Goal: Task Accomplishment & Management: Complete application form

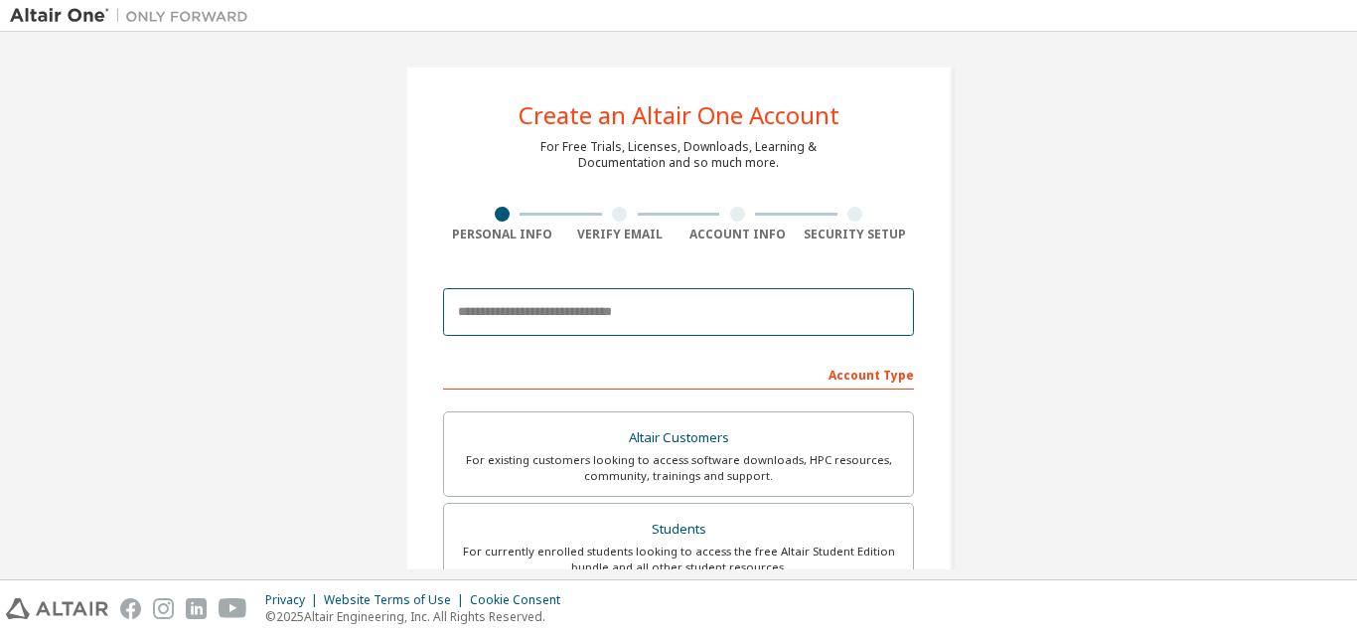
click at [665, 319] on input "email" at bounding box center [678, 312] width 471 height 48
click at [646, 320] on input "email" at bounding box center [678, 312] width 471 height 48
click at [610, 313] on input "email" at bounding box center [678, 312] width 471 height 48
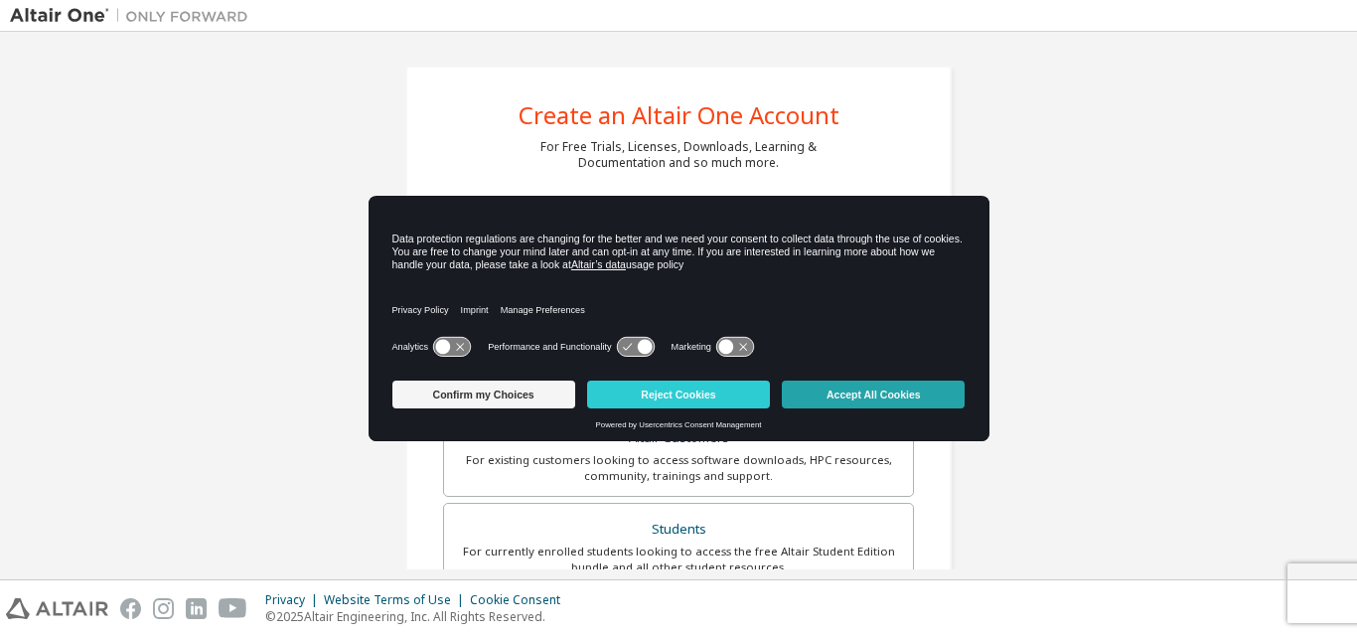
click at [846, 388] on button "Accept All Cookies" at bounding box center [873, 394] width 183 height 28
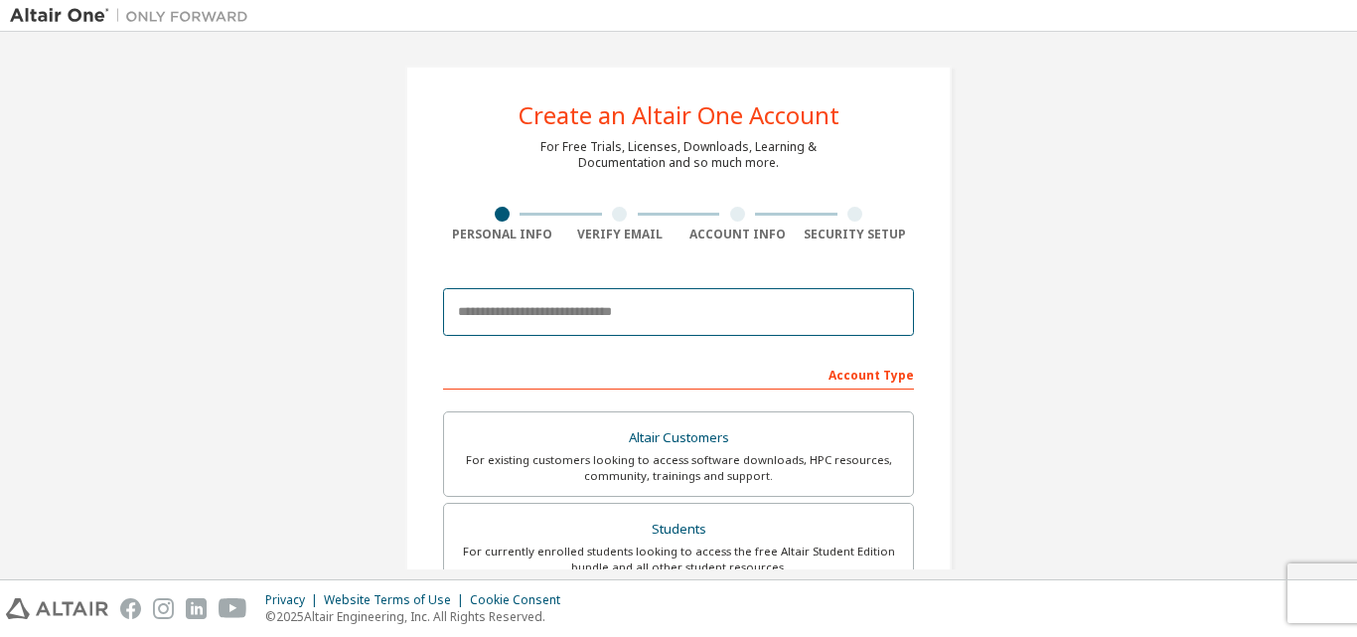
click at [651, 311] on input "email" at bounding box center [678, 312] width 471 height 48
click at [576, 300] on input "email" at bounding box center [678, 312] width 471 height 48
click at [555, 313] on input "email" at bounding box center [678, 312] width 471 height 48
type input "**********"
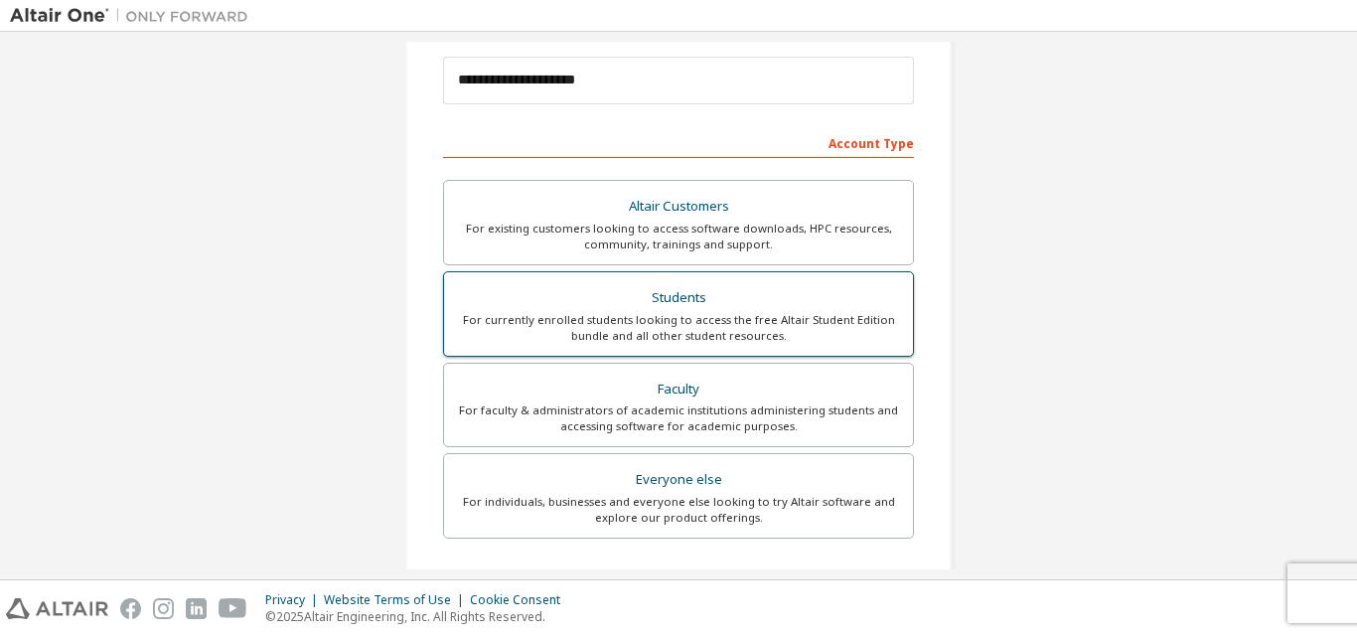
click at [710, 293] on div "Students" at bounding box center [678, 298] width 445 height 28
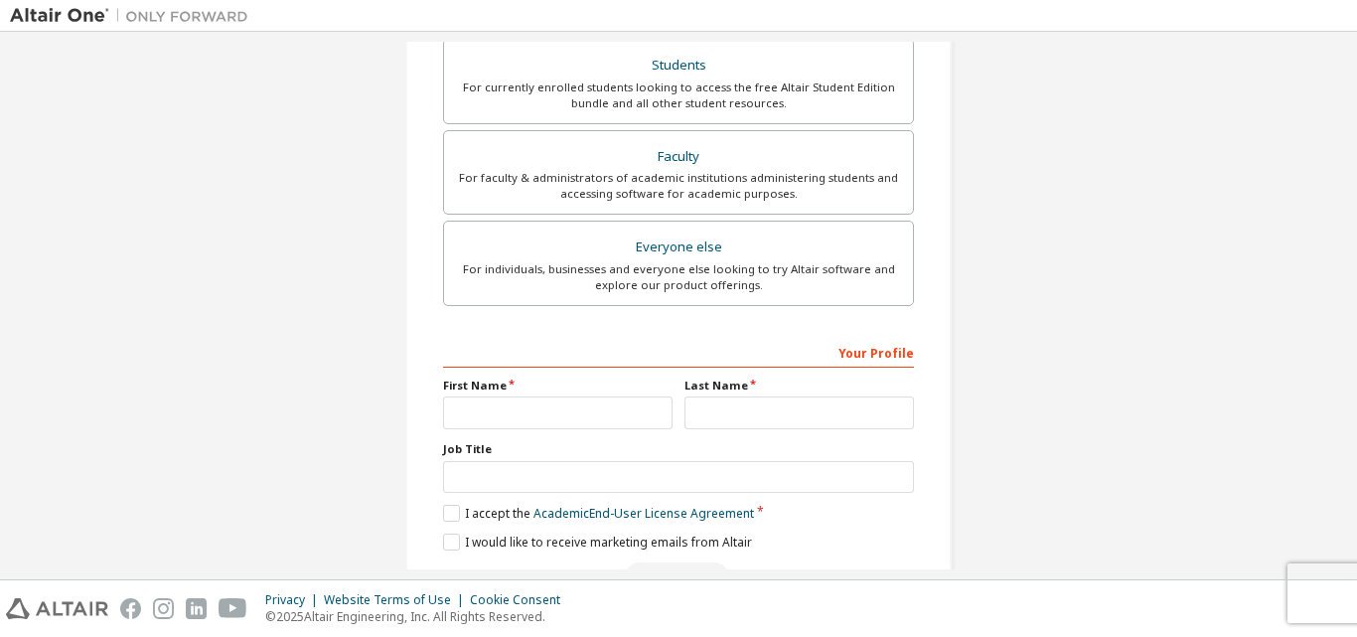
scroll to position [524, 0]
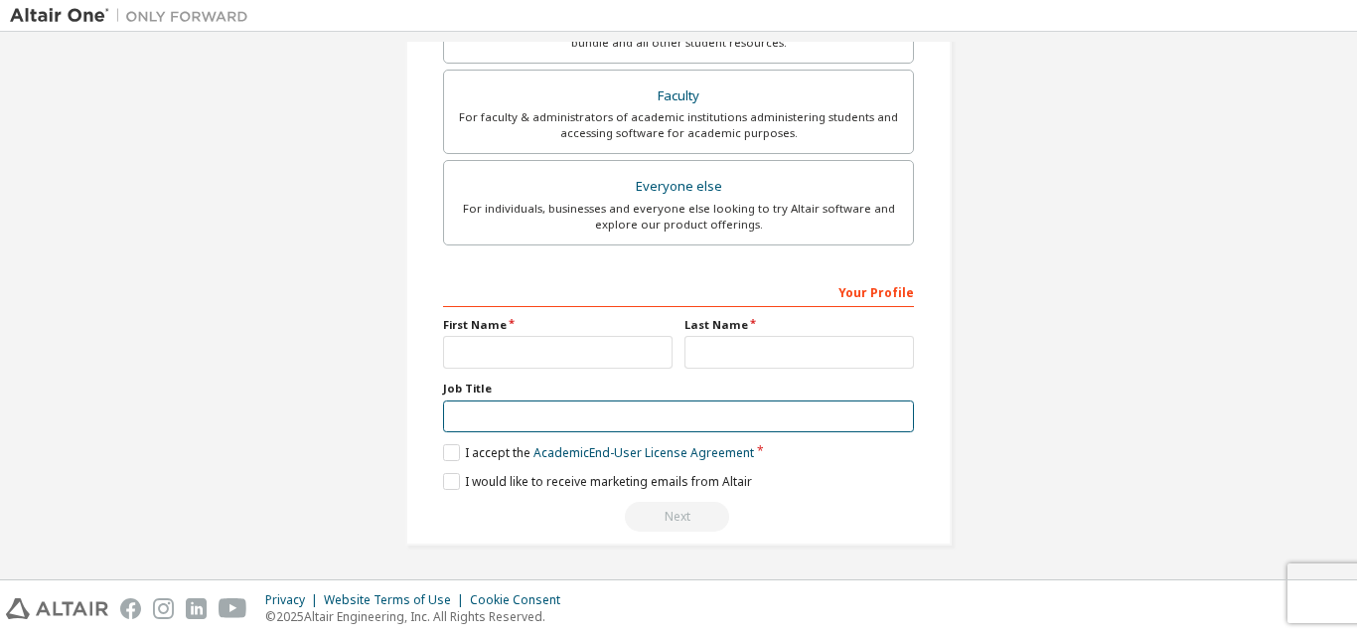
click at [615, 406] on input "text" at bounding box center [678, 416] width 471 height 33
click at [658, 419] on input "text" at bounding box center [678, 416] width 471 height 33
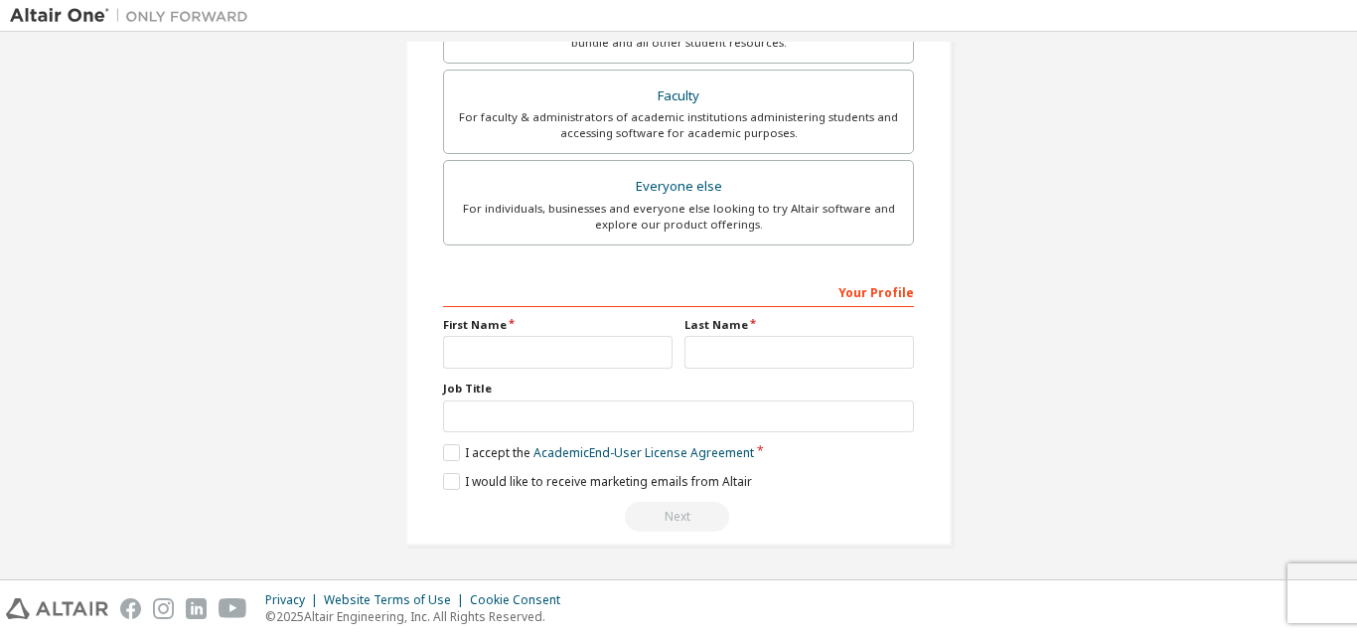
click at [454, 442] on div "Your Profile First Name Last Name Job Title Please provide State/Province to he…" at bounding box center [678, 403] width 471 height 257
click at [454, 452] on label "I accept the Academic End-User License Agreement" at bounding box center [598, 452] width 311 height 17
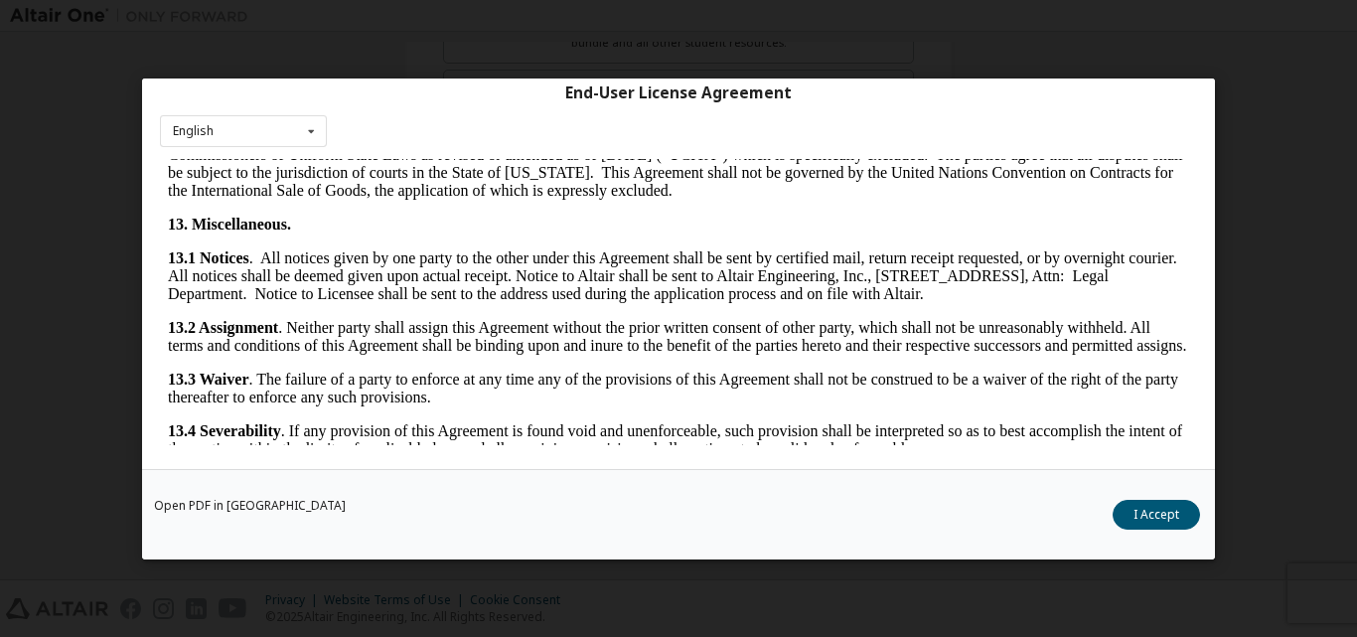
scroll to position [3295, 0]
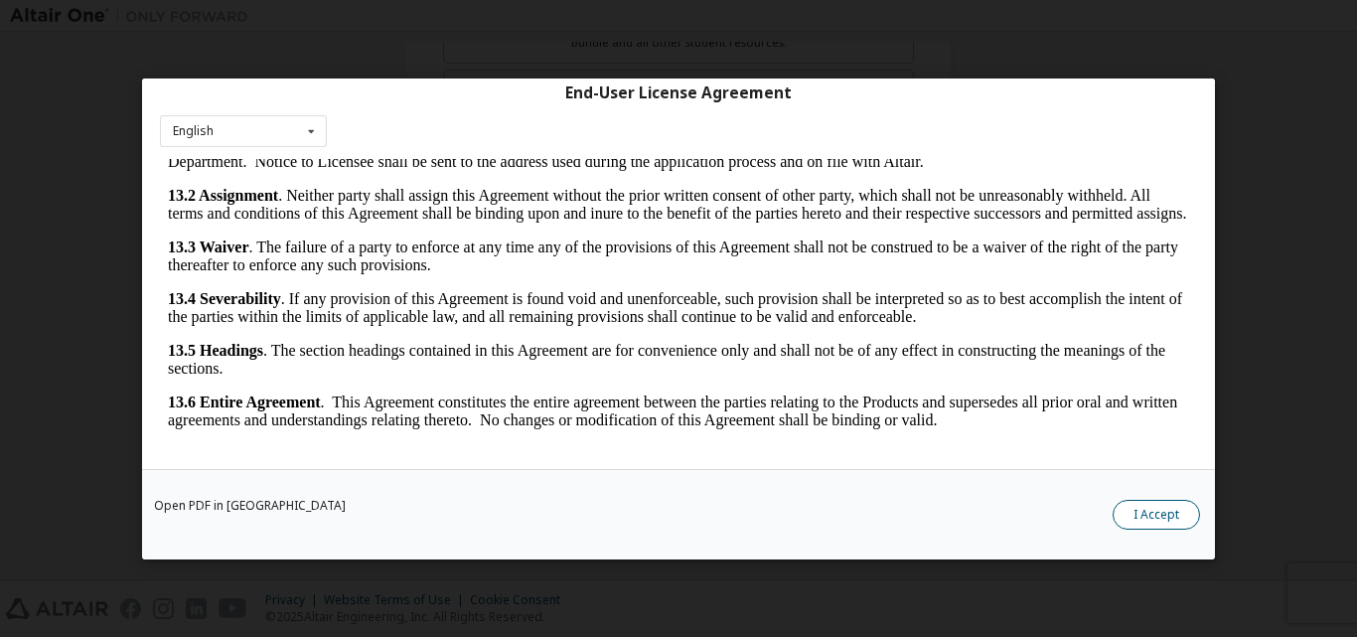
click at [1163, 514] on button "I Accept" at bounding box center [1155, 514] width 87 height 30
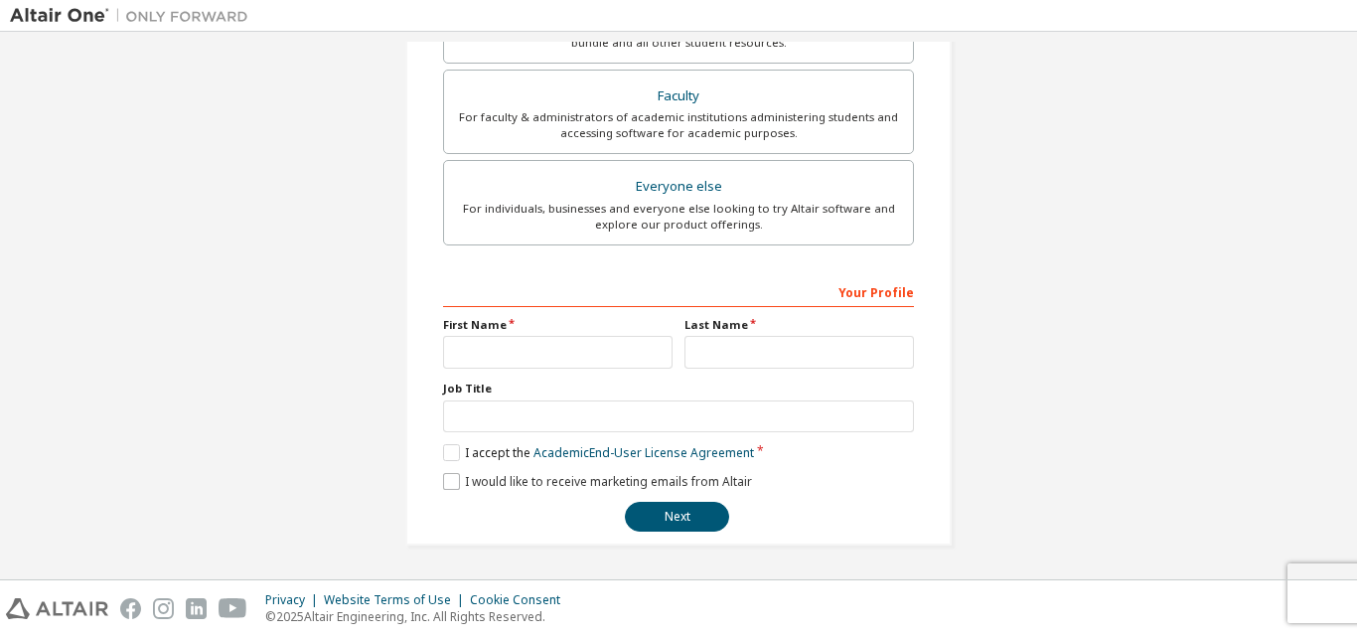
click at [487, 494] on div "**********" at bounding box center [678, 403] width 471 height 257
click at [473, 476] on label "I would like to receive marketing emails from Altair" at bounding box center [597, 481] width 309 height 17
click at [509, 348] on input "text" at bounding box center [557, 352] width 229 height 33
click at [525, 358] on input "text" at bounding box center [557, 352] width 229 height 33
type input "*"
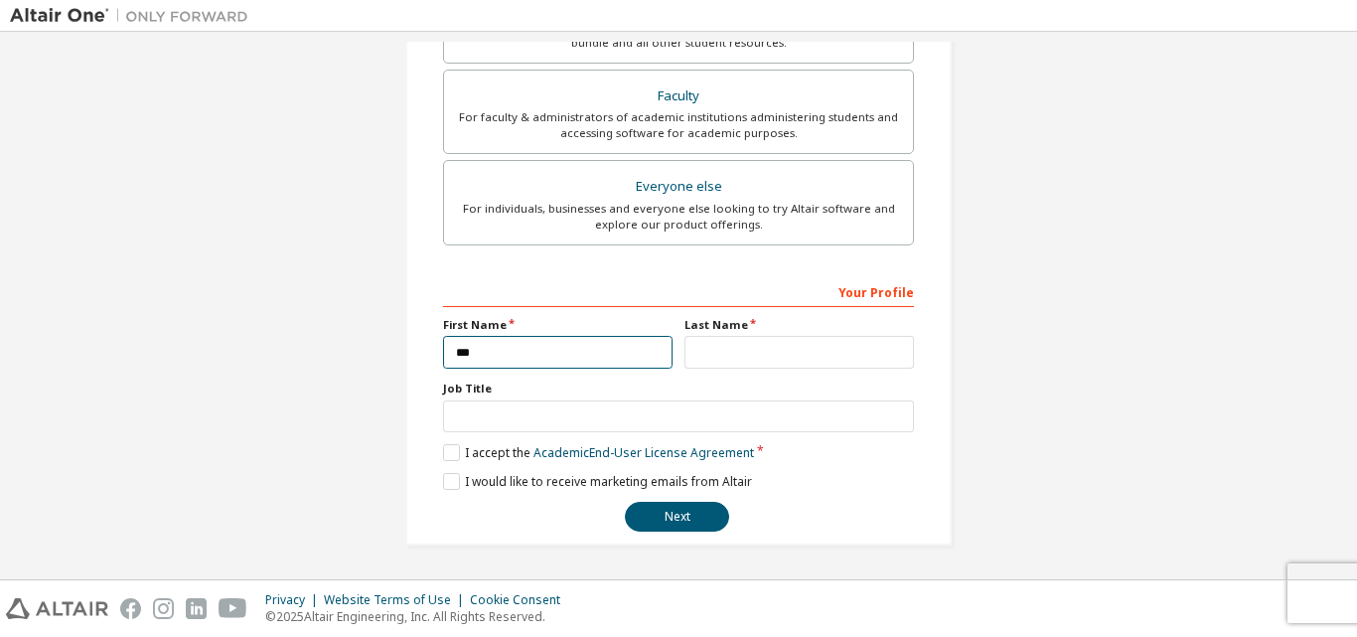
type input "***"
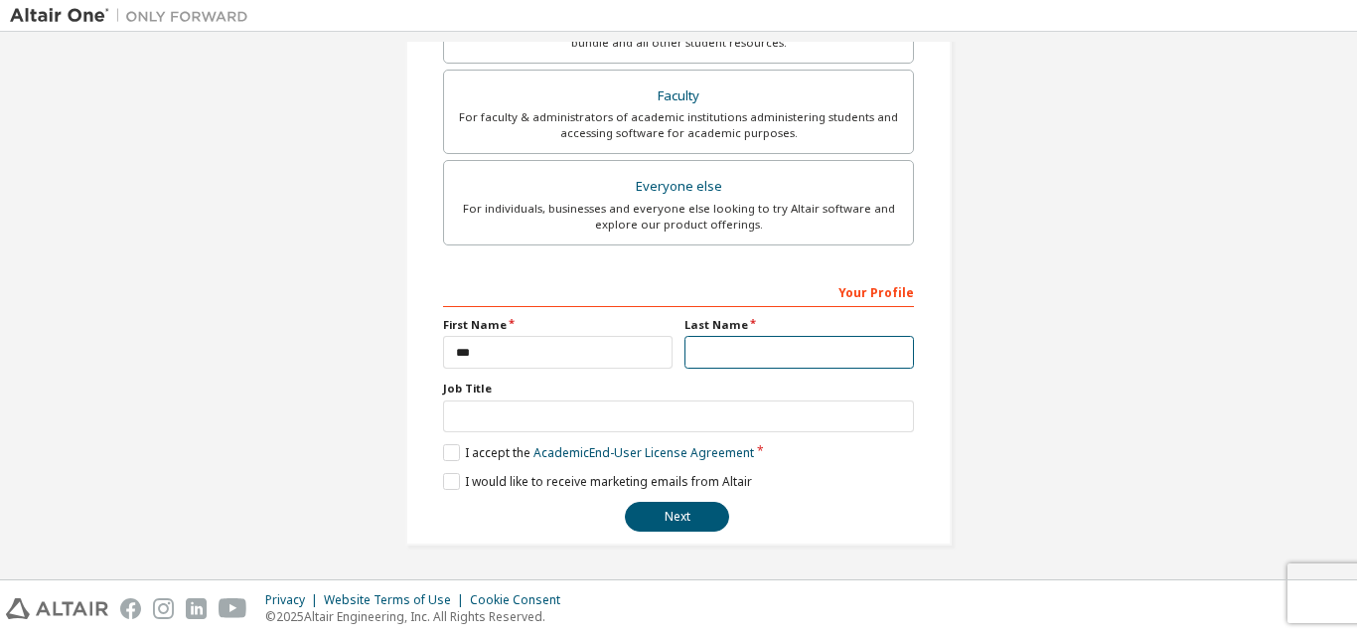
click at [741, 353] on input "text" at bounding box center [798, 352] width 229 height 33
type input "******"
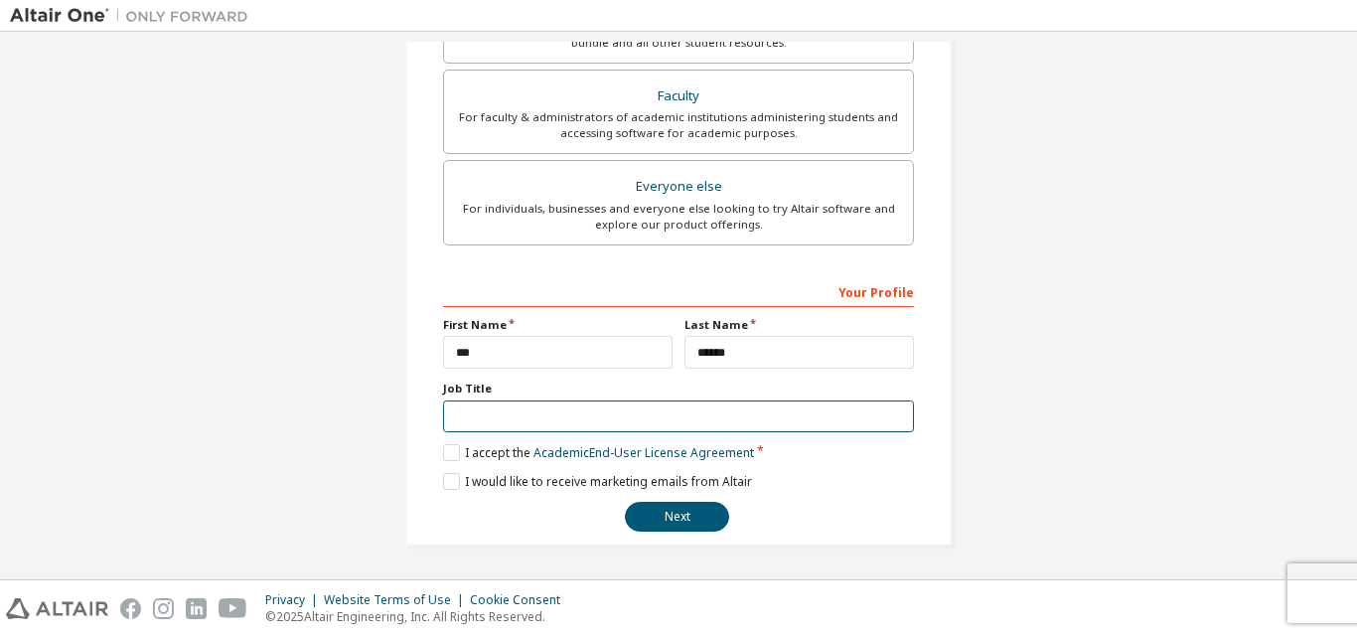
click at [585, 420] on input "text" at bounding box center [678, 416] width 471 height 33
click at [589, 415] on input "***" at bounding box center [678, 416] width 471 height 33
click at [593, 417] on input "***" at bounding box center [678, 416] width 471 height 33
type input "********"
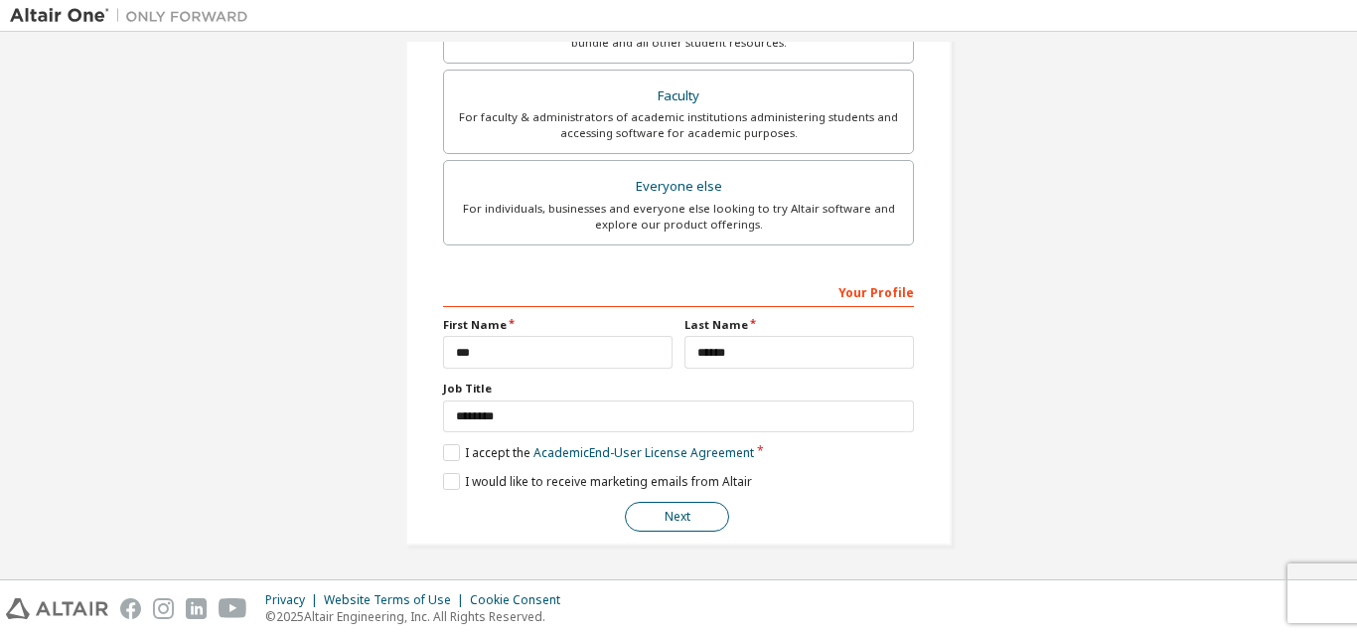
click at [688, 515] on button "Next" at bounding box center [677, 516] width 104 height 30
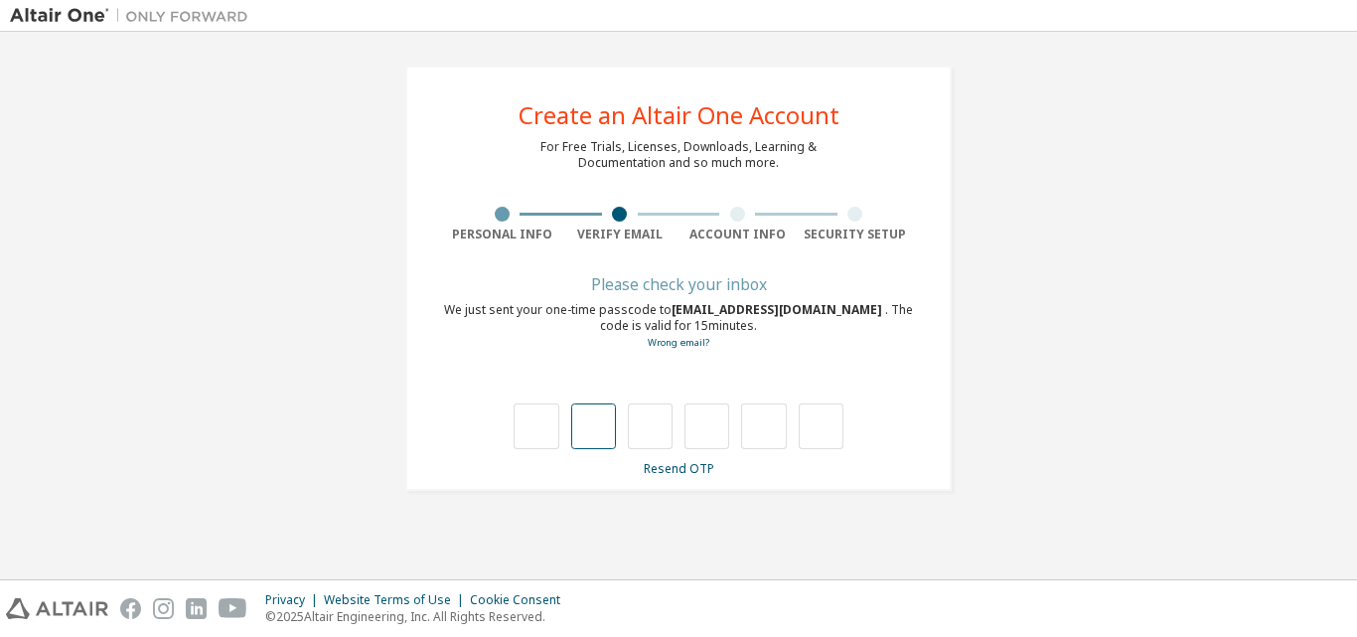
type input "*"
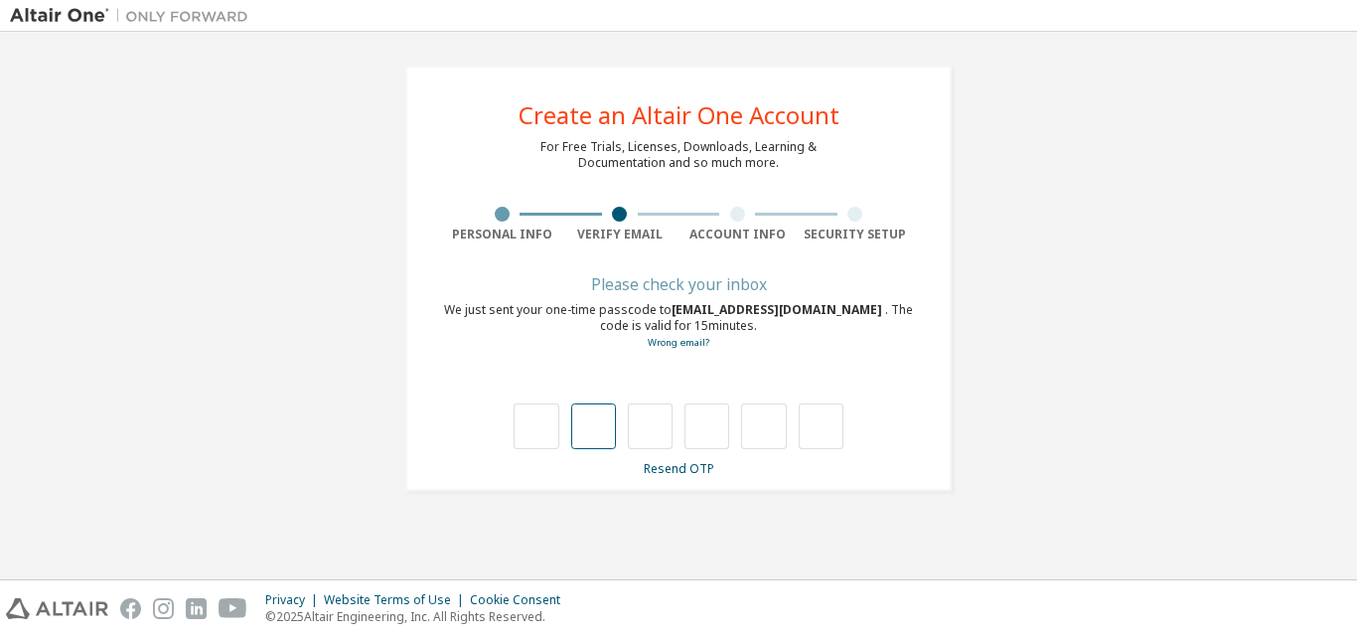
type input "*"
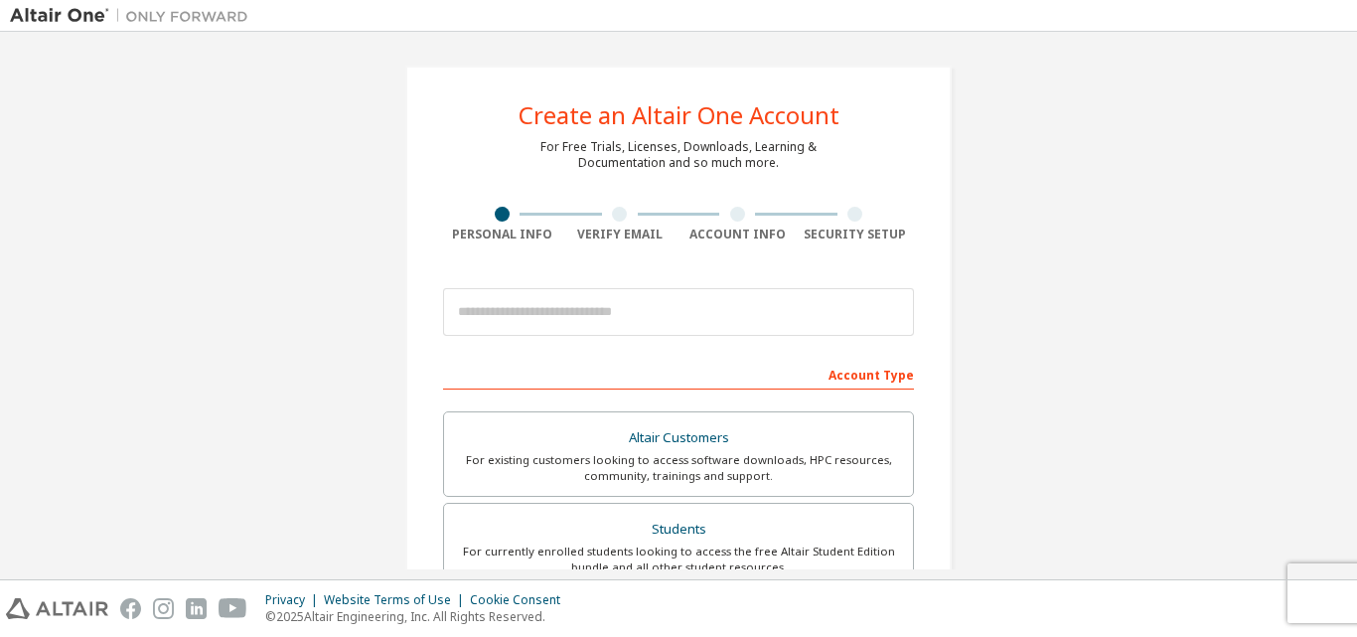
scroll to position [188, 0]
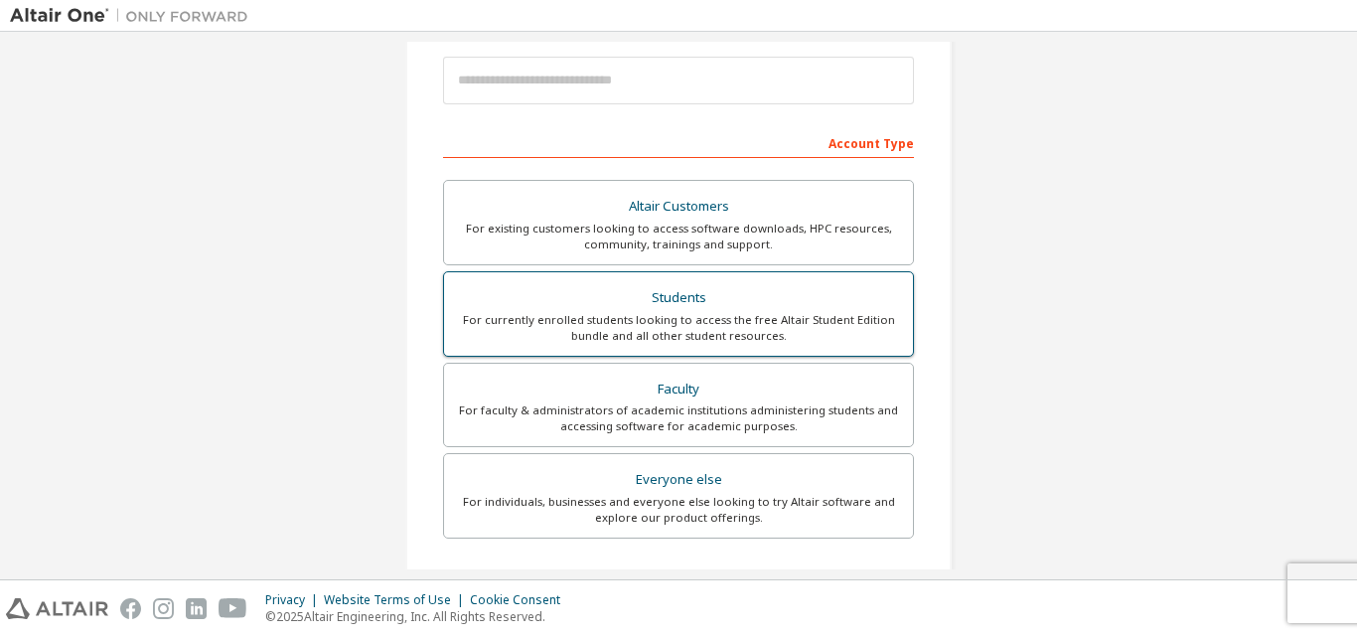
click at [667, 319] on div "For currently enrolled students looking to access the free Altair Student Editi…" at bounding box center [678, 328] width 445 height 32
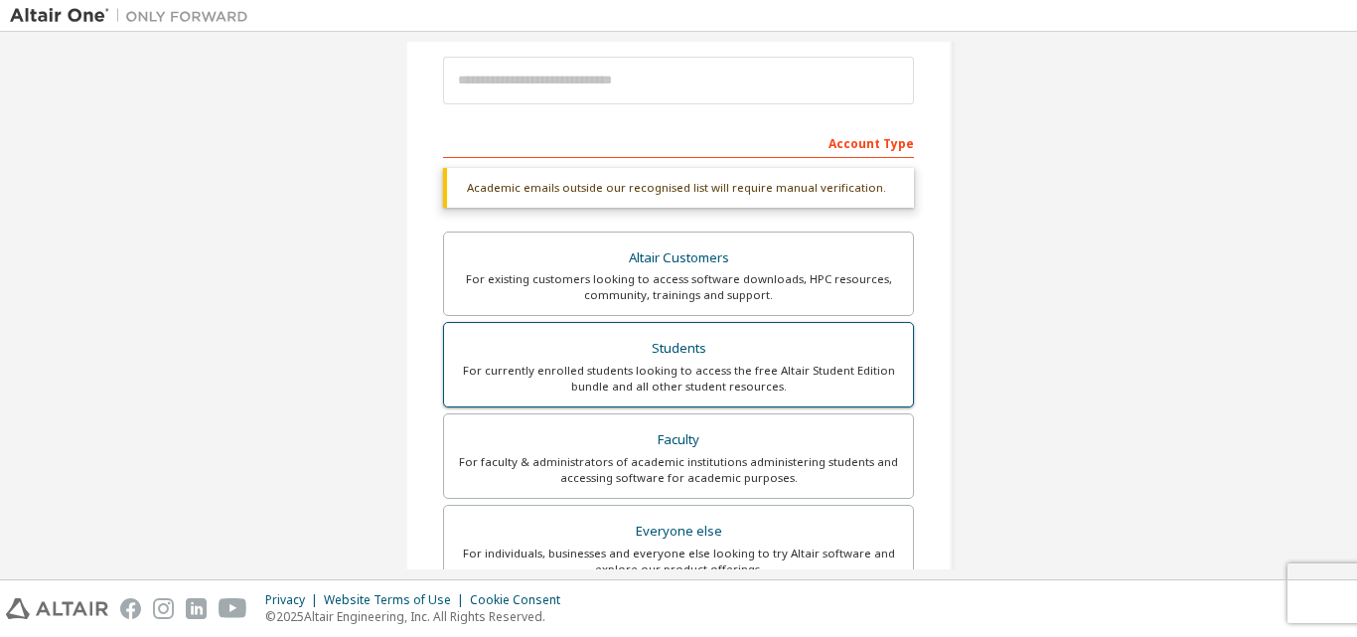
scroll to position [576, 0]
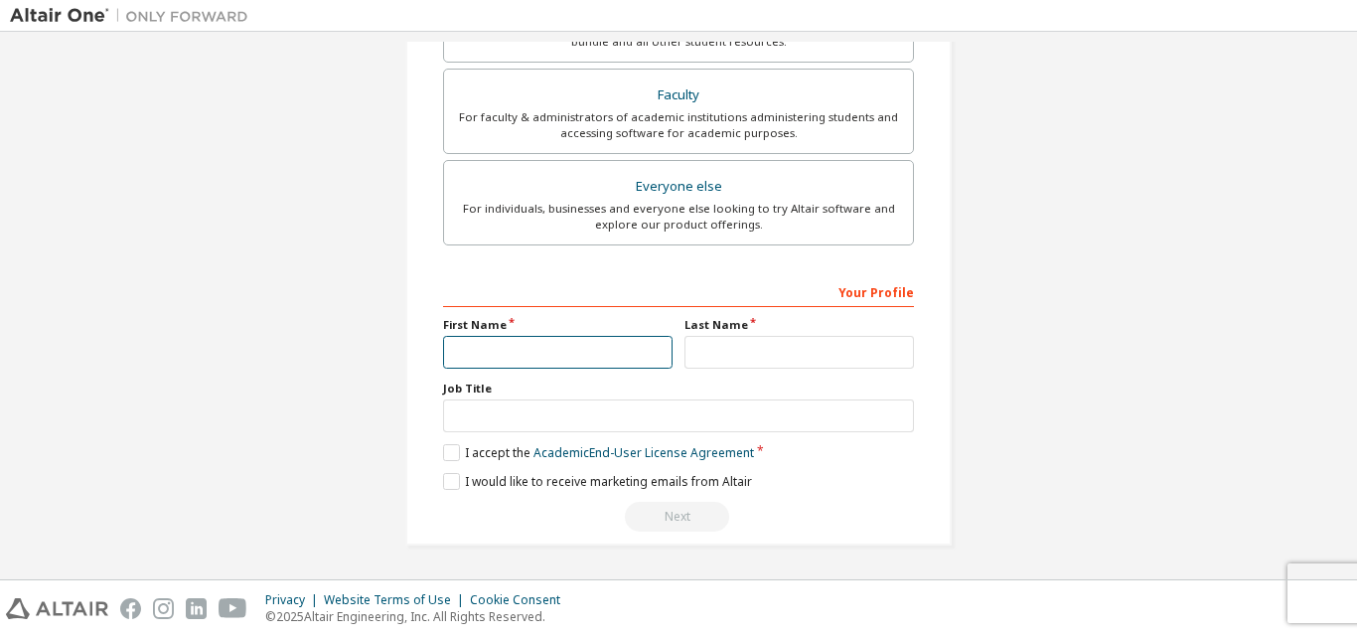
click at [584, 353] on input "text" at bounding box center [557, 352] width 229 height 33
type input "***"
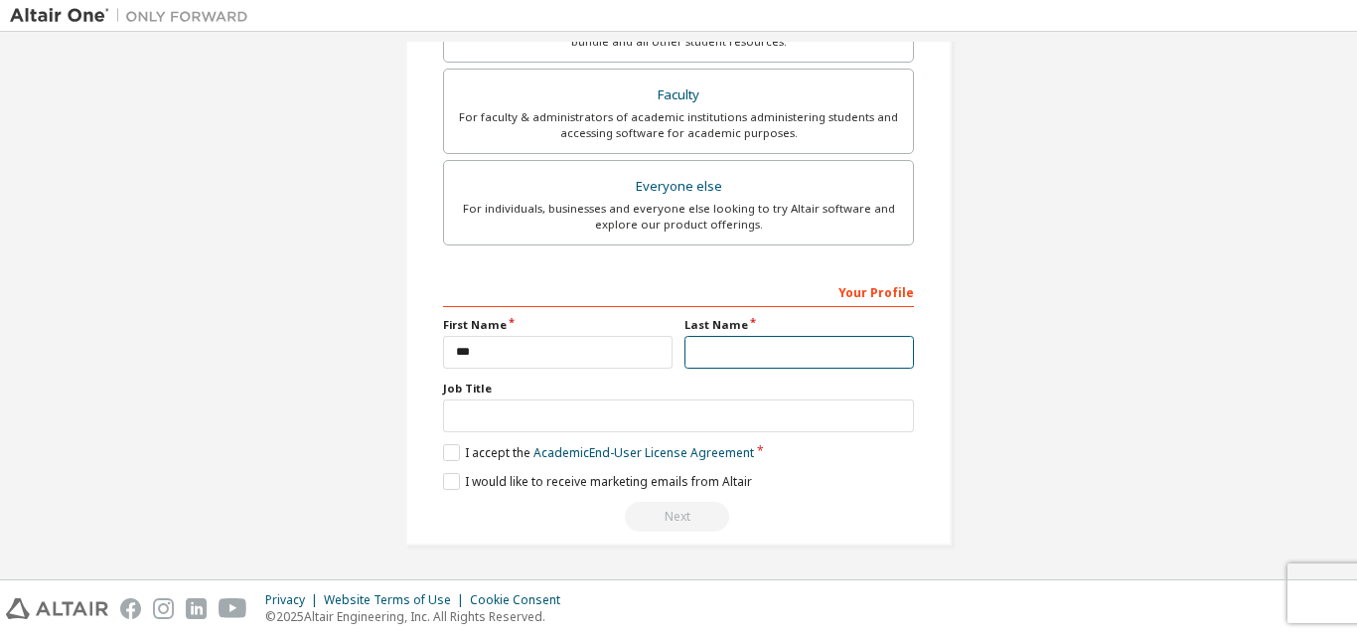
drag, startPoint x: 716, startPoint y: 343, endPoint x: 713, endPoint y: 361, distance: 19.1
click at [716, 343] on input "text" at bounding box center [798, 352] width 229 height 33
type input "******"
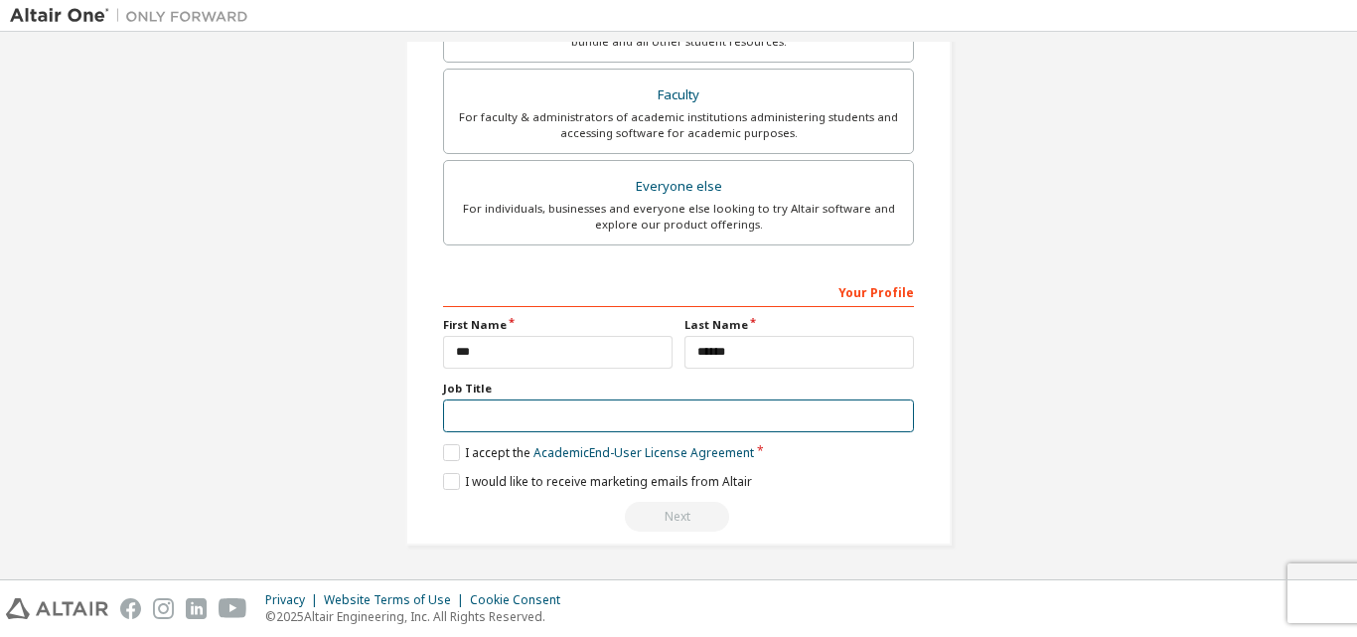
drag, startPoint x: 768, startPoint y: 401, endPoint x: 826, endPoint y: 416, distance: 60.5
click at [825, 416] on input "text" at bounding box center [678, 415] width 471 height 33
click at [743, 407] on input "text" at bounding box center [678, 415] width 471 height 33
type input "********"
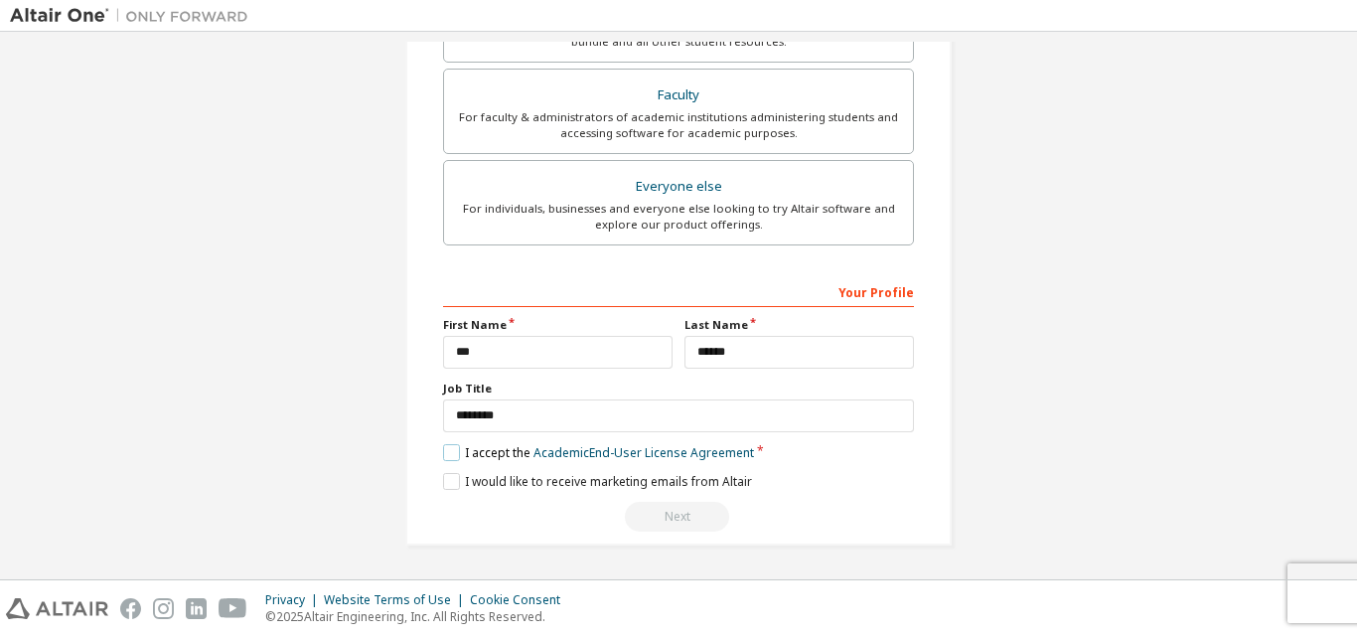
click at [491, 450] on label "I accept the Academic End-User License Agreement" at bounding box center [598, 452] width 311 height 17
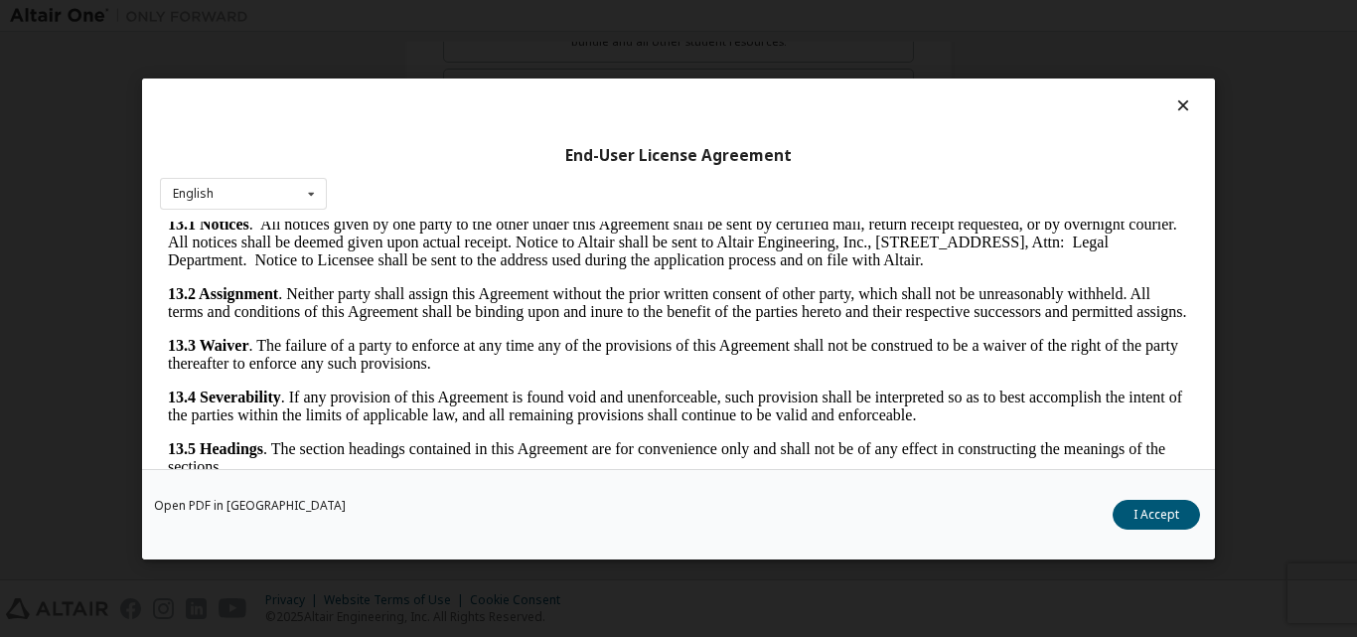
scroll to position [3295, 0]
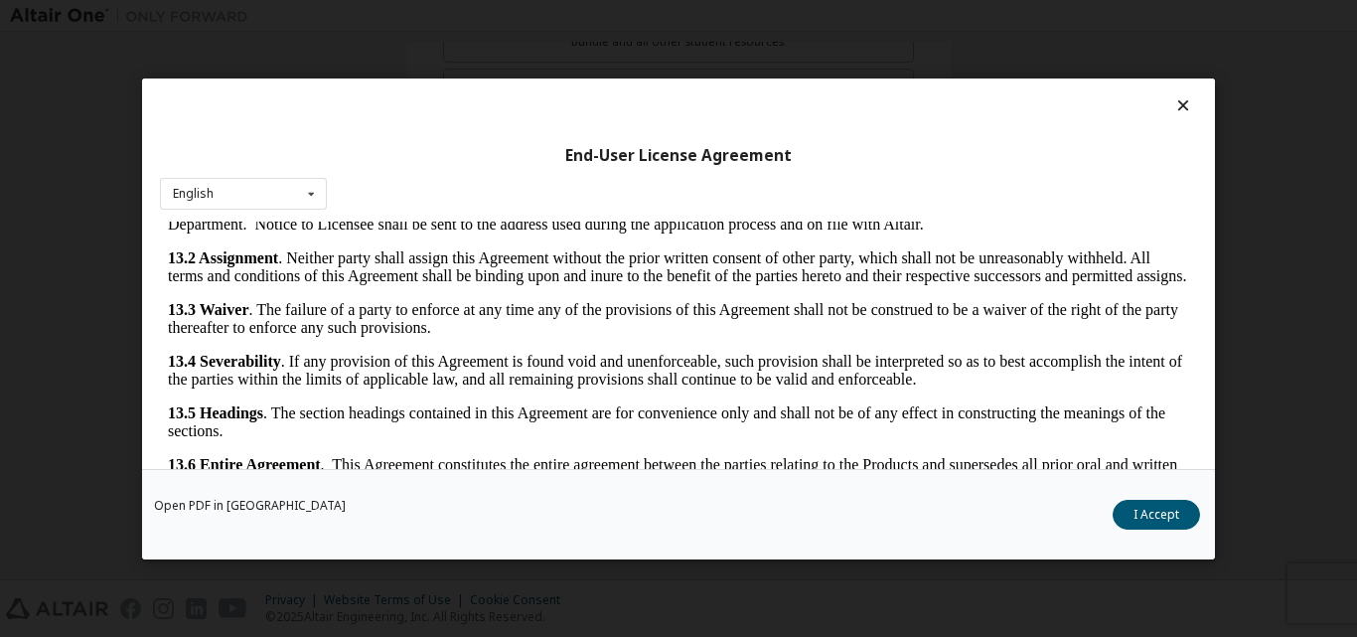
click at [1160, 530] on div "Open PDF in New Tab I Accept" at bounding box center [678, 513] width 1072 height 90
click at [1153, 524] on button "I Accept" at bounding box center [1155, 514] width 87 height 30
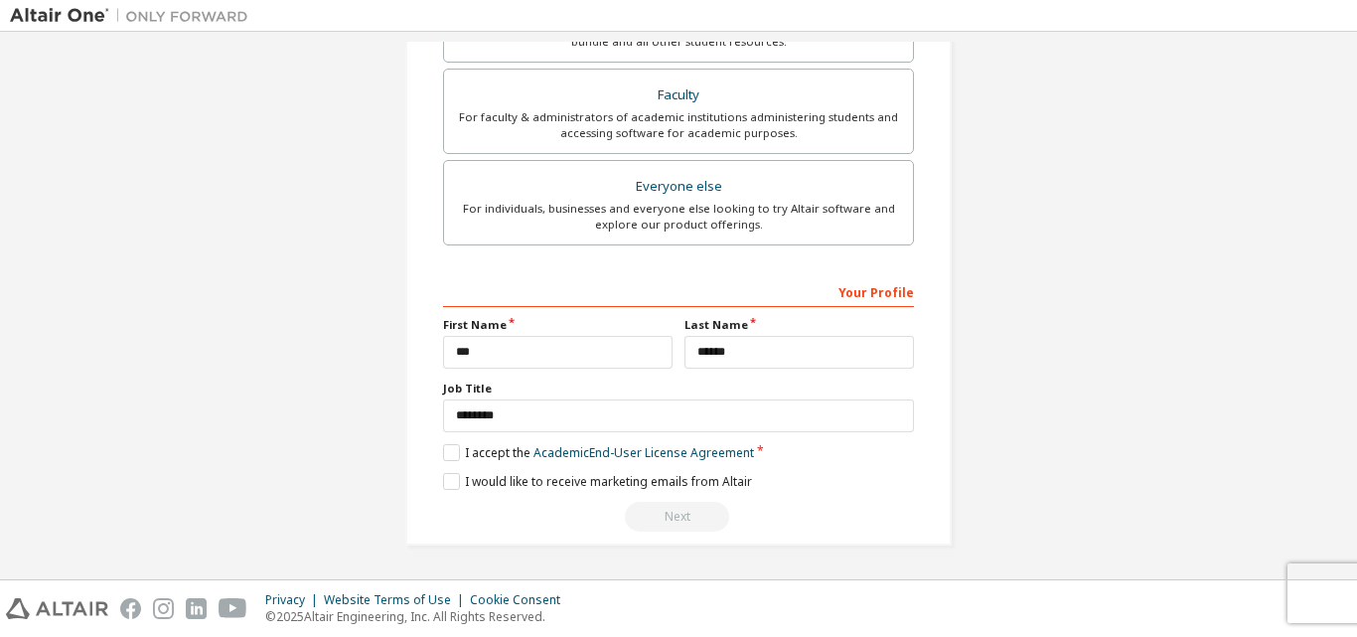
click at [558, 470] on div "**********" at bounding box center [678, 403] width 471 height 257
click at [564, 486] on label "I would like to receive marketing emails from Altair" at bounding box center [597, 481] width 309 height 17
click at [659, 512] on div "Next" at bounding box center [678, 516] width 471 height 30
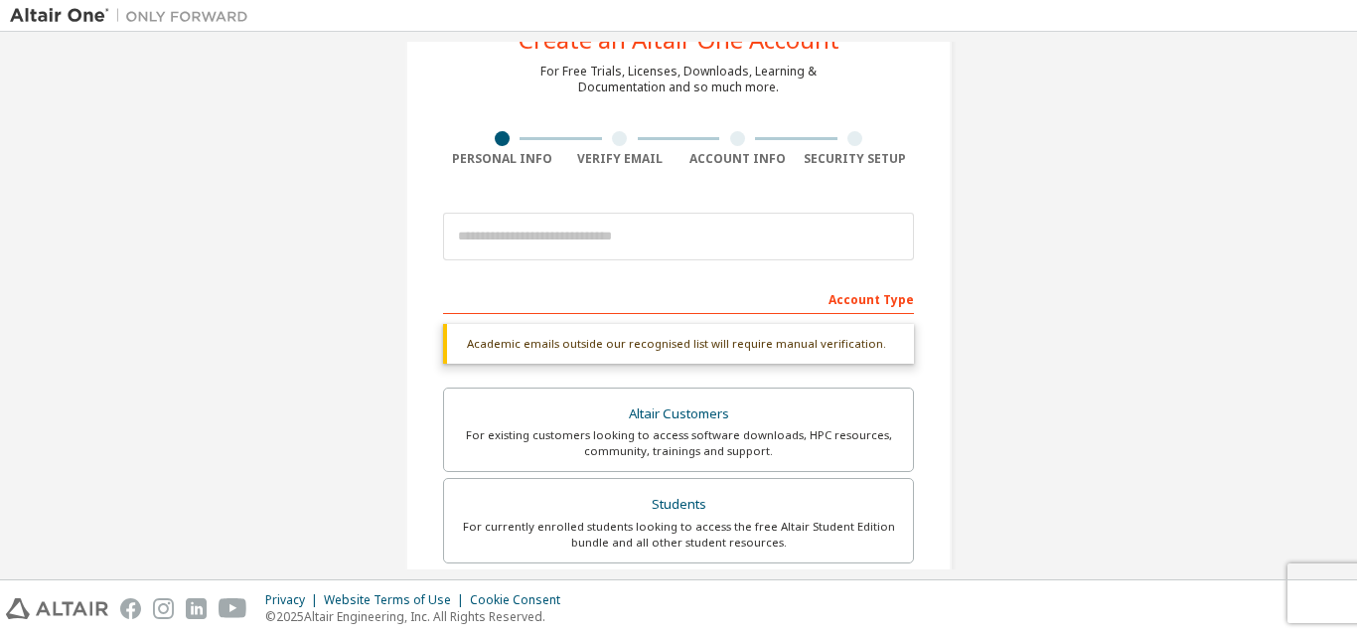
scroll to position [0, 0]
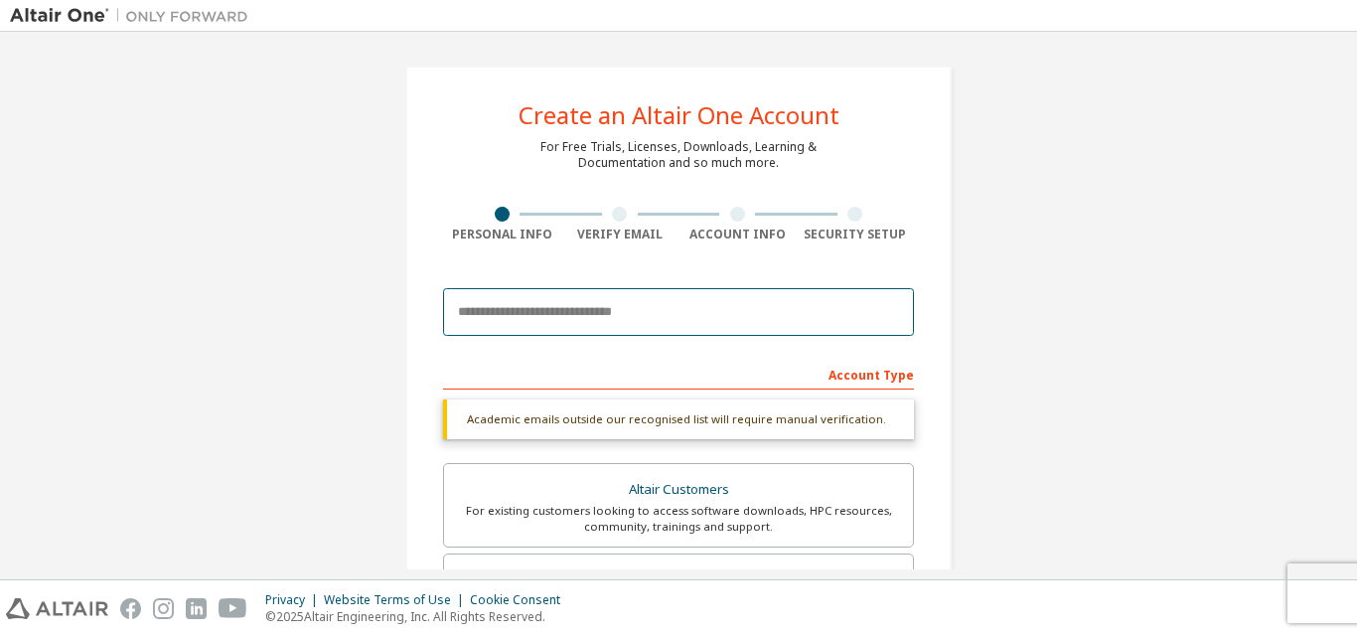
click at [617, 309] on input "email" at bounding box center [678, 312] width 471 height 48
type input "**********"
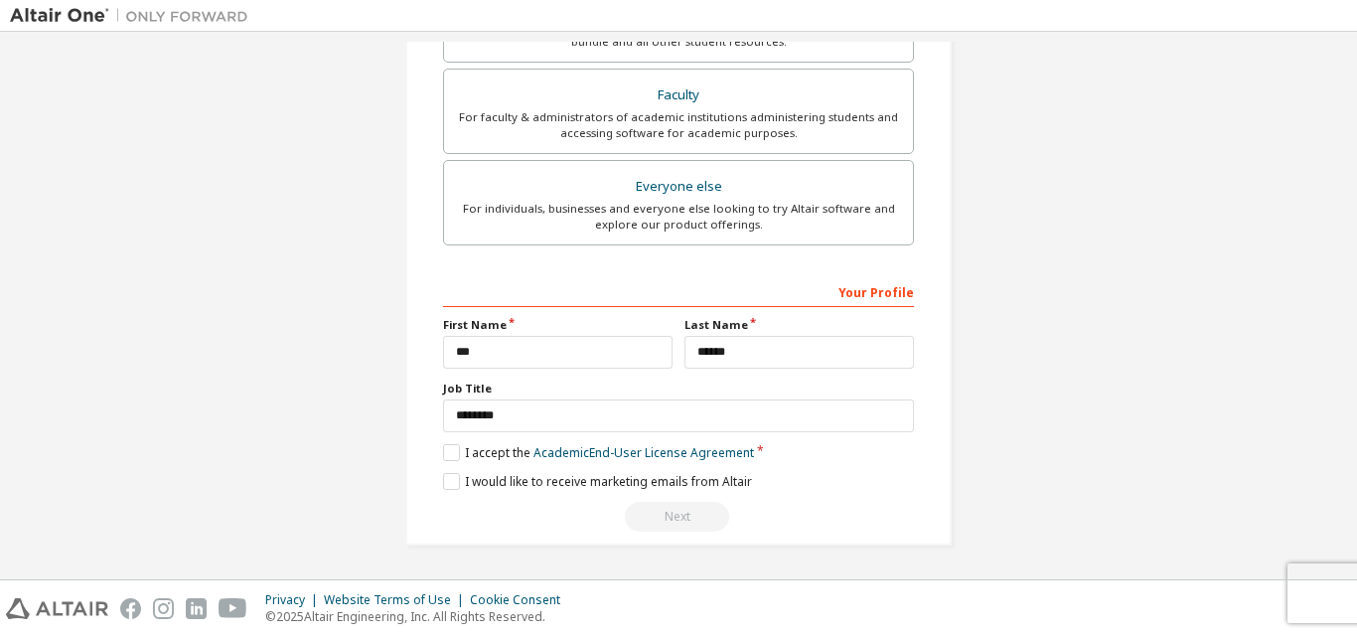
scroll to position [588, 0]
click at [678, 504] on div "Next" at bounding box center [678, 516] width 471 height 30
click at [685, 516] on div "Next" at bounding box center [678, 516] width 471 height 30
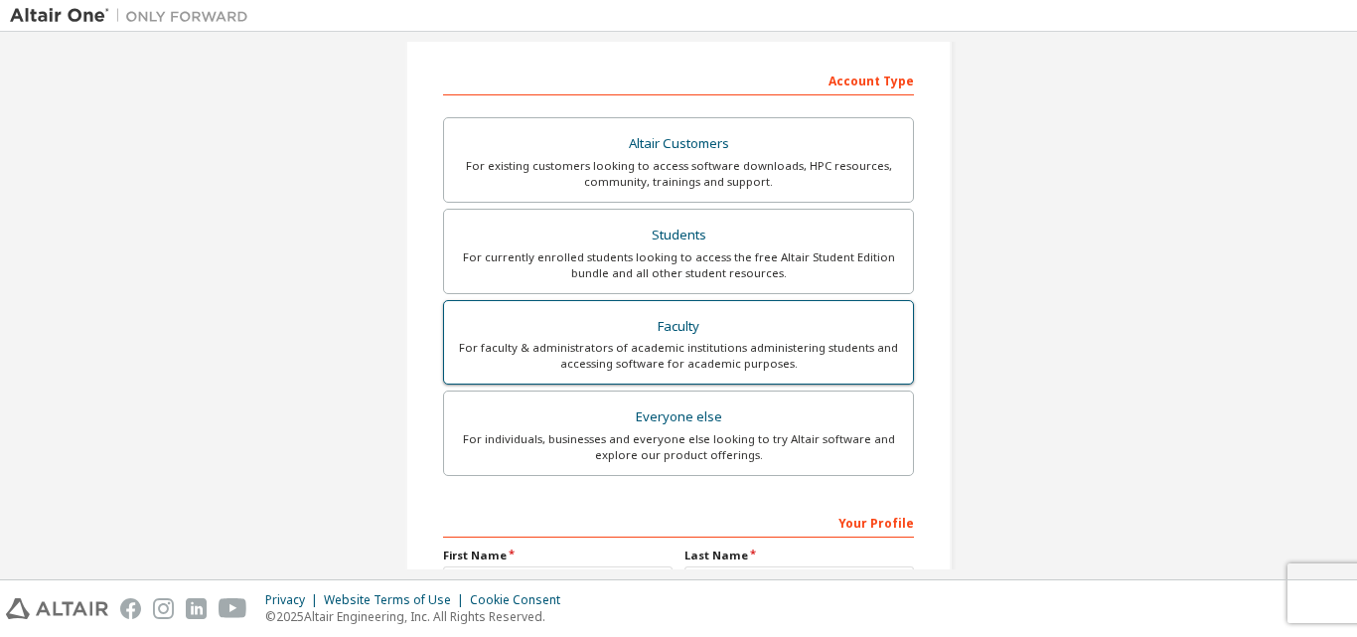
drag, startPoint x: 687, startPoint y: 313, endPoint x: 686, endPoint y: 329, distance: 15.9
click at [686, 320] on label "Faculty For faculty & administrators of academic institutions administering stu…" at bounding box center [678, 342] width 471 height 85
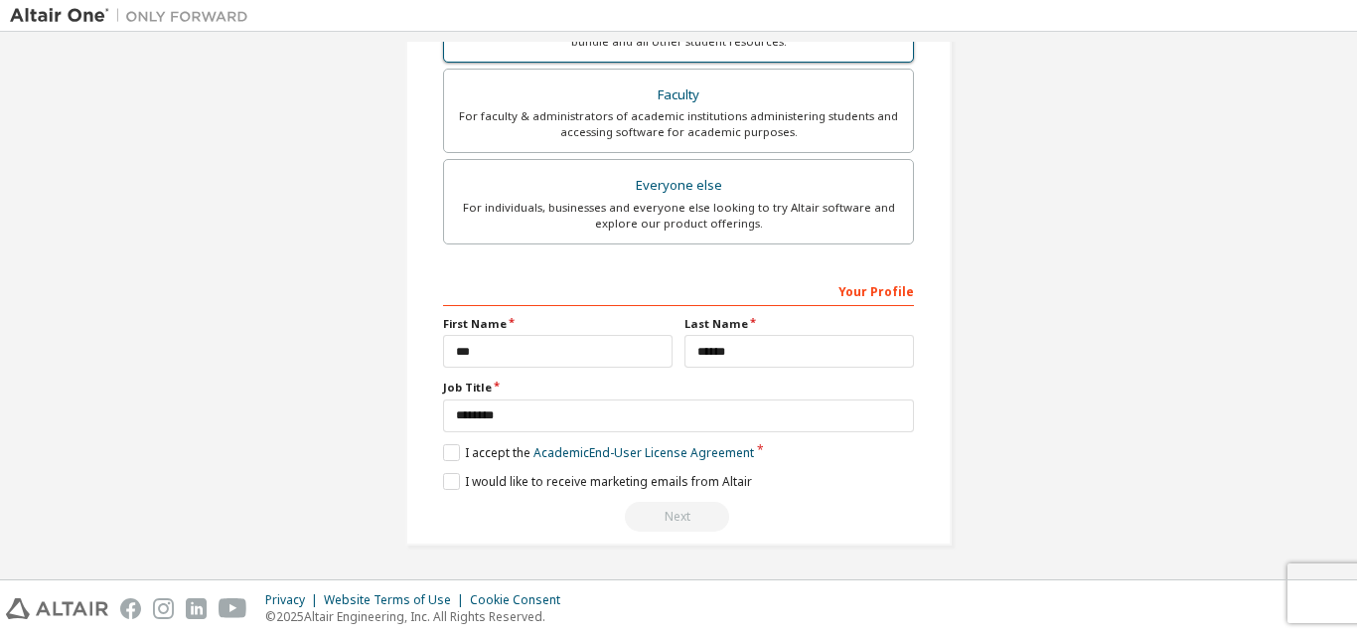
scroll to position [124, 0]
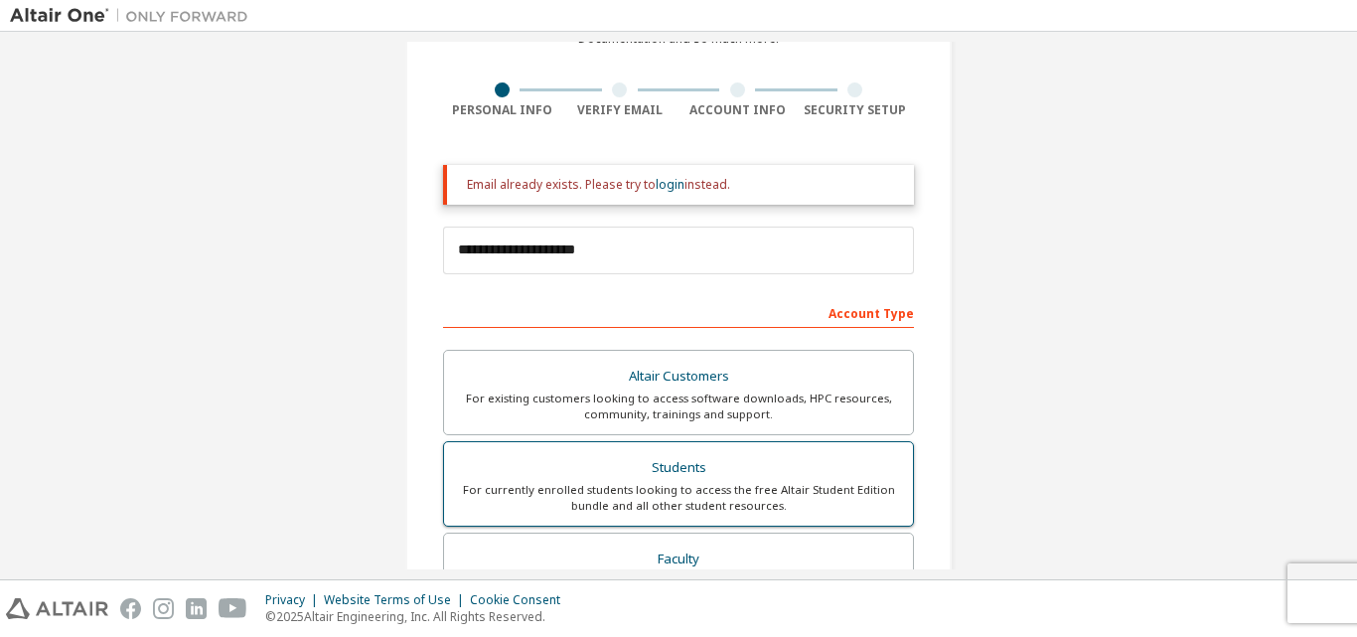
click at [689, 454] on div "Students" at bounding box center [678, 468] width 445 height 28
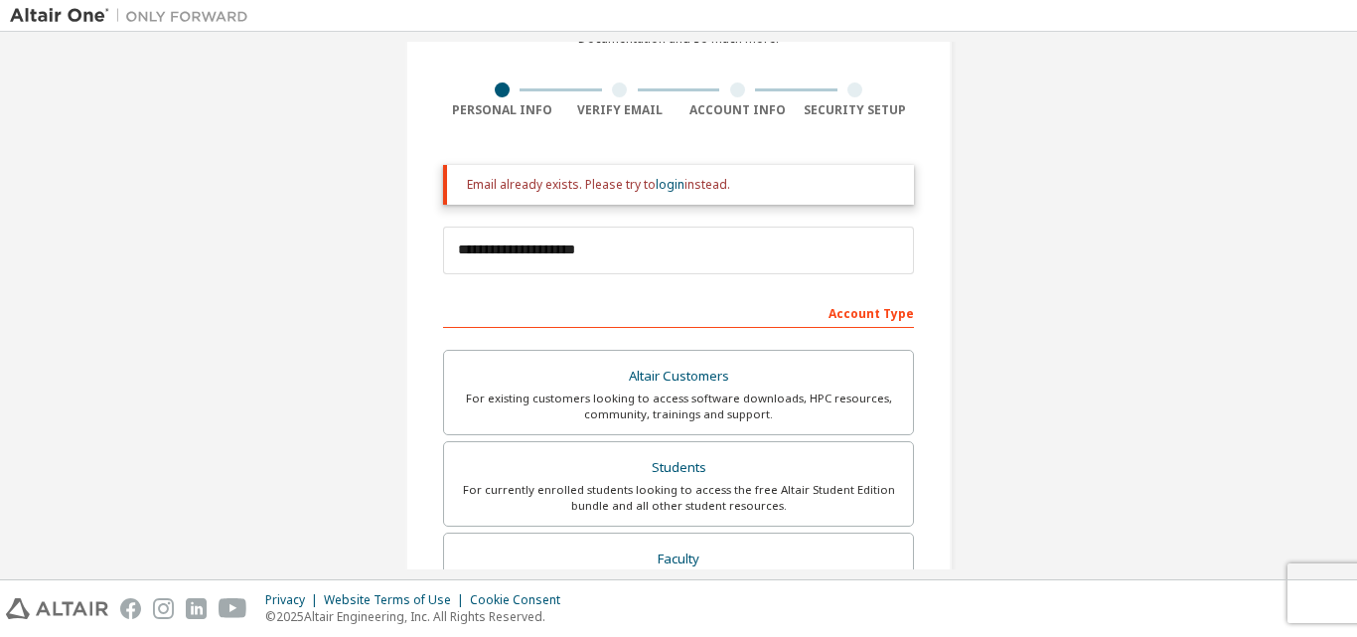
click at [856, 317] on div "Account Type" at bounding box center [678, 312] width 471 height 32
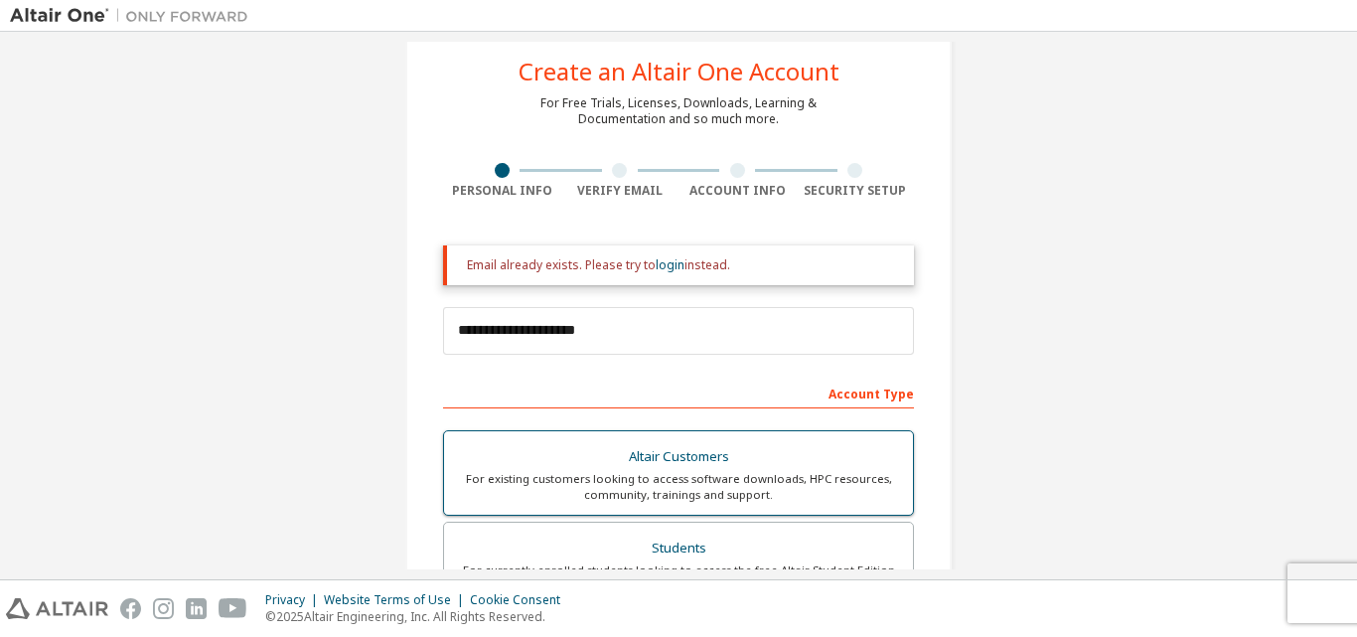
scroll to position [0, 0]
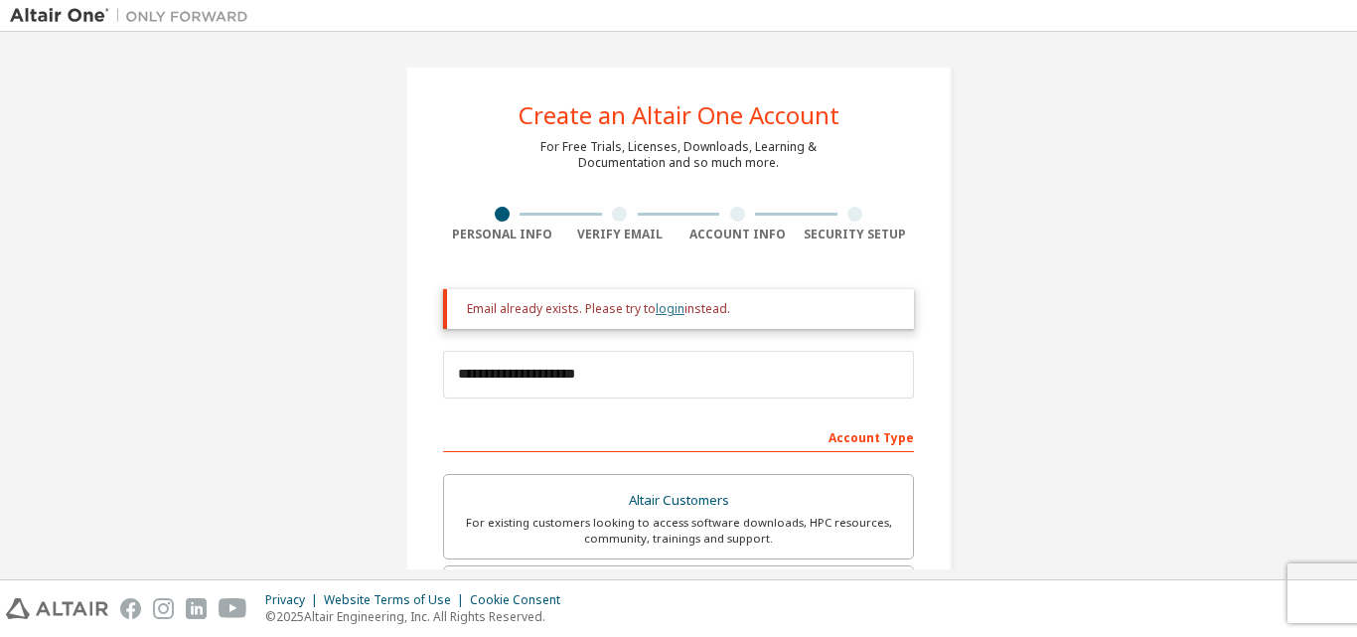
click at [662, 310] on link "login" at bounding box center [669, 308] width 29 height 17
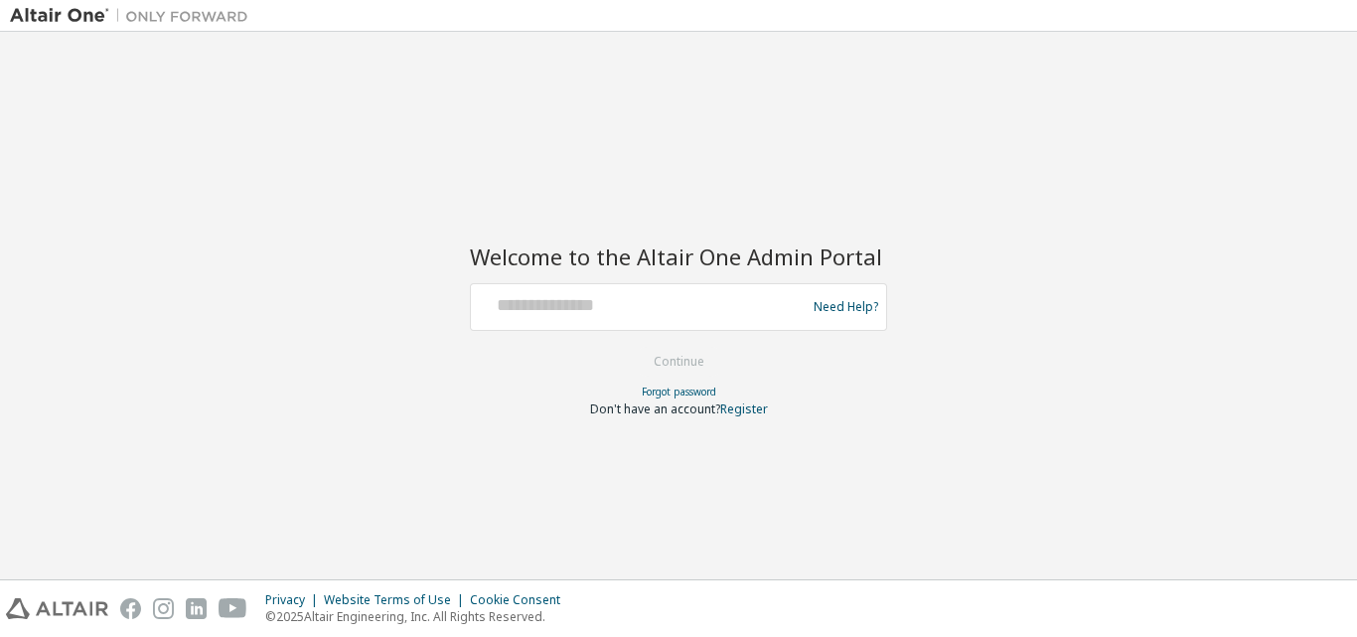
click at [647, 317] on div at bounding box center [641, 307] width 325 height 38
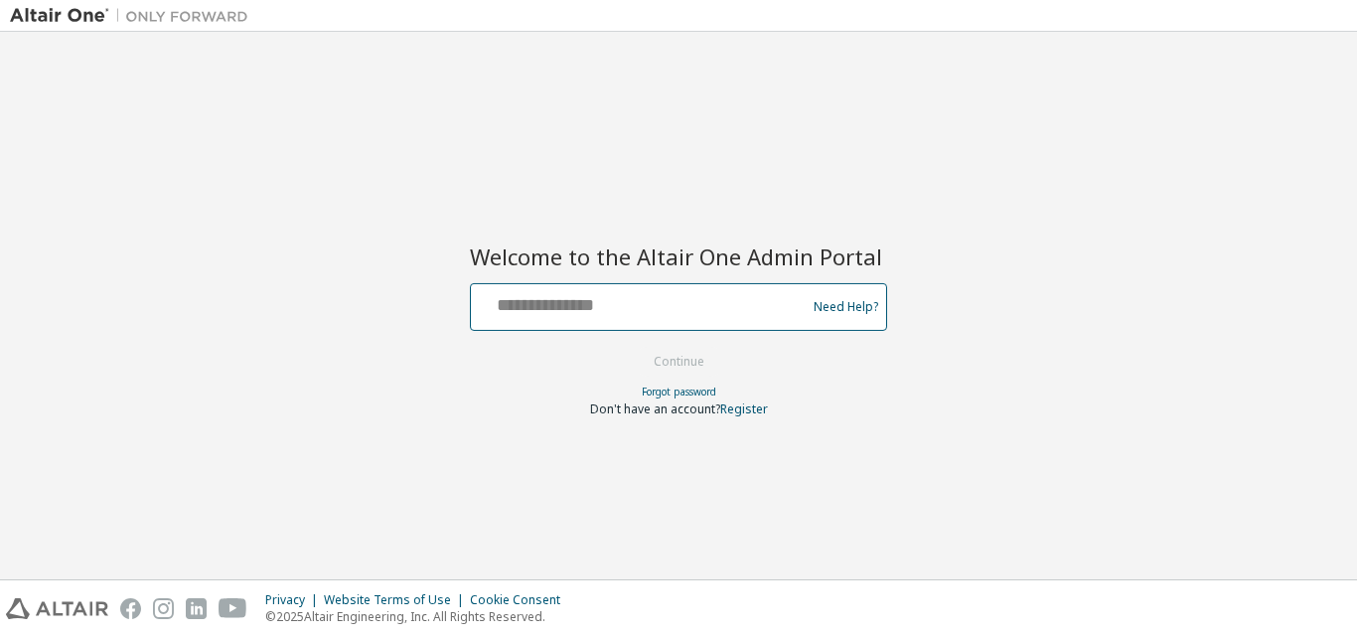
click at [598, 309] on input "text" at bounding box center [641, 302] width 325 height 29
type input "**********"
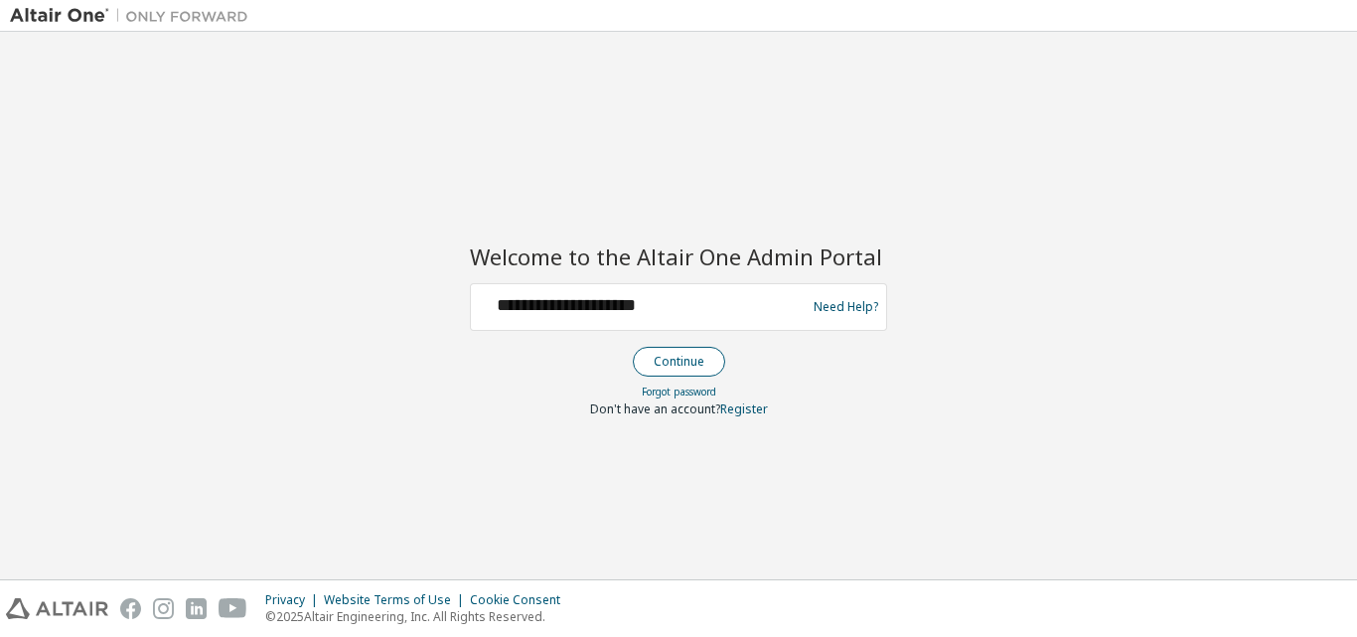
click at [679, 358] on button "Continue" at bounding box center [679, 362] width 92 height 30
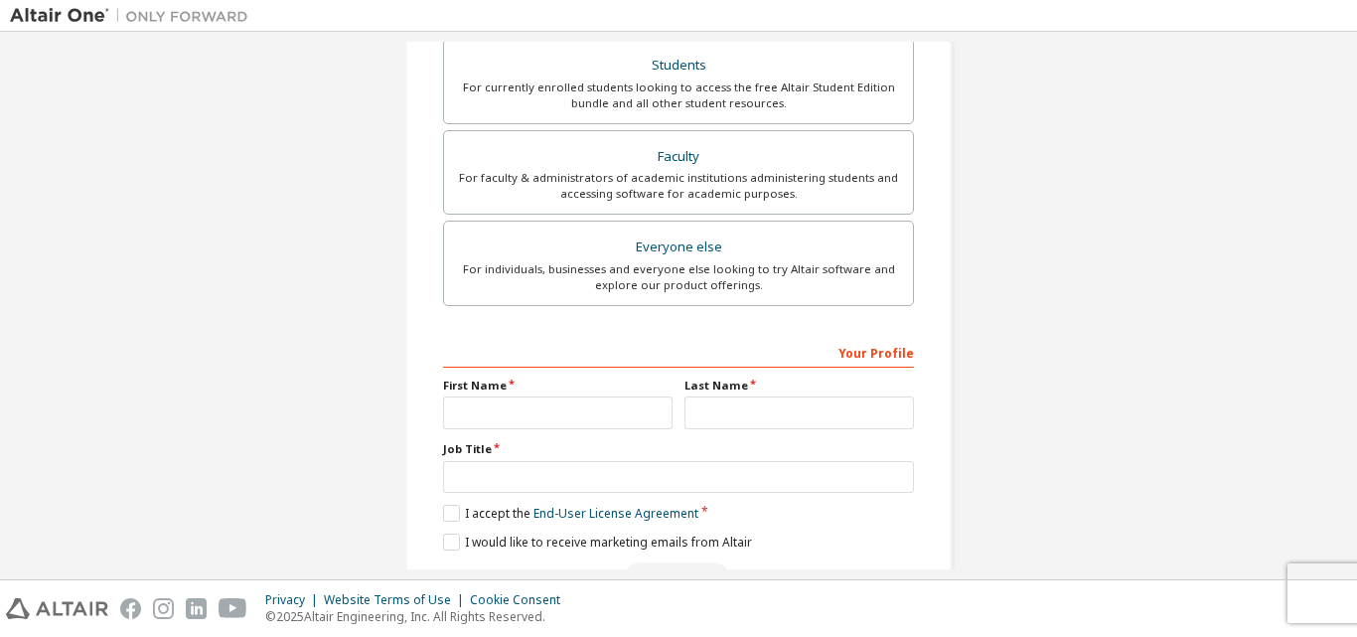
scroll to position [231, 0]
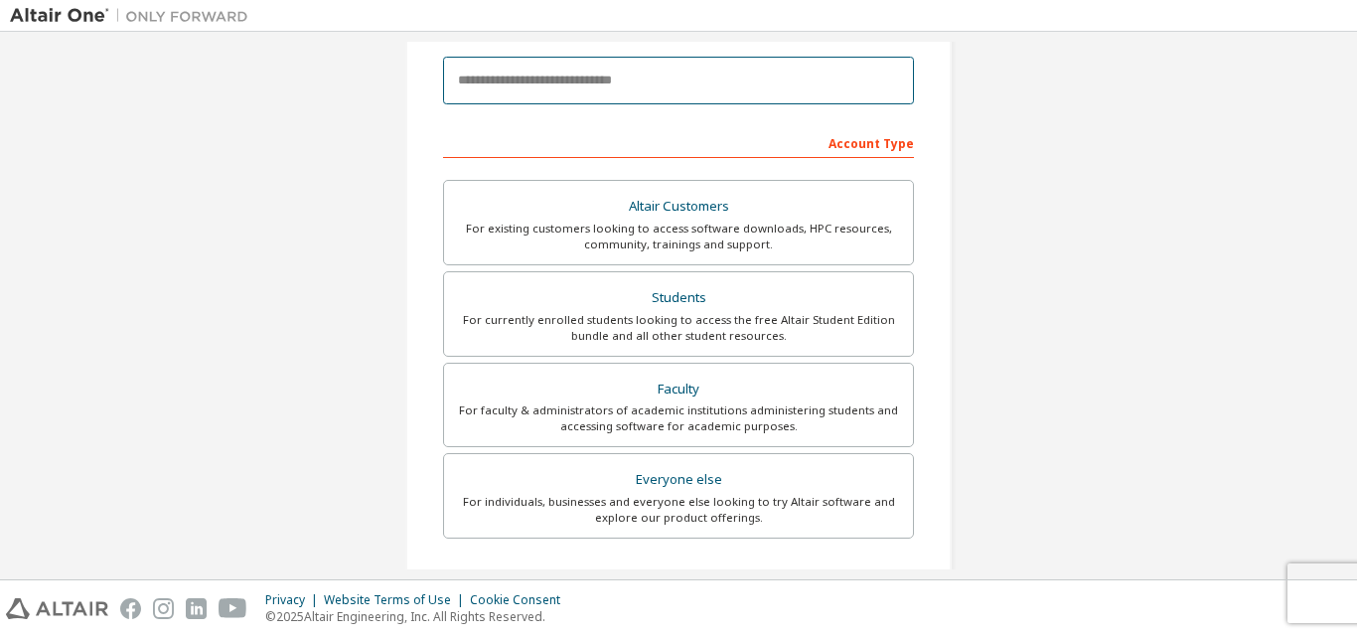
click at [581, 81] on input "email" at bounding box center [678, 81] width 471 height 48
type input "**********"
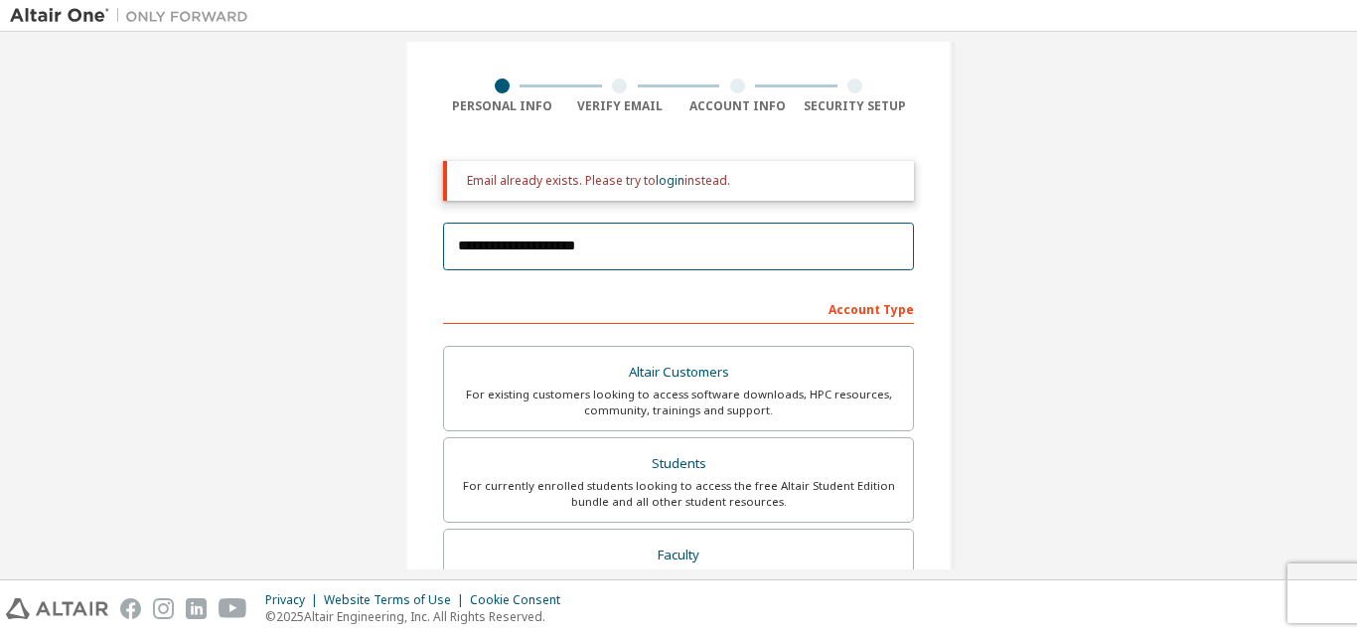
scroll to position [63, 0]
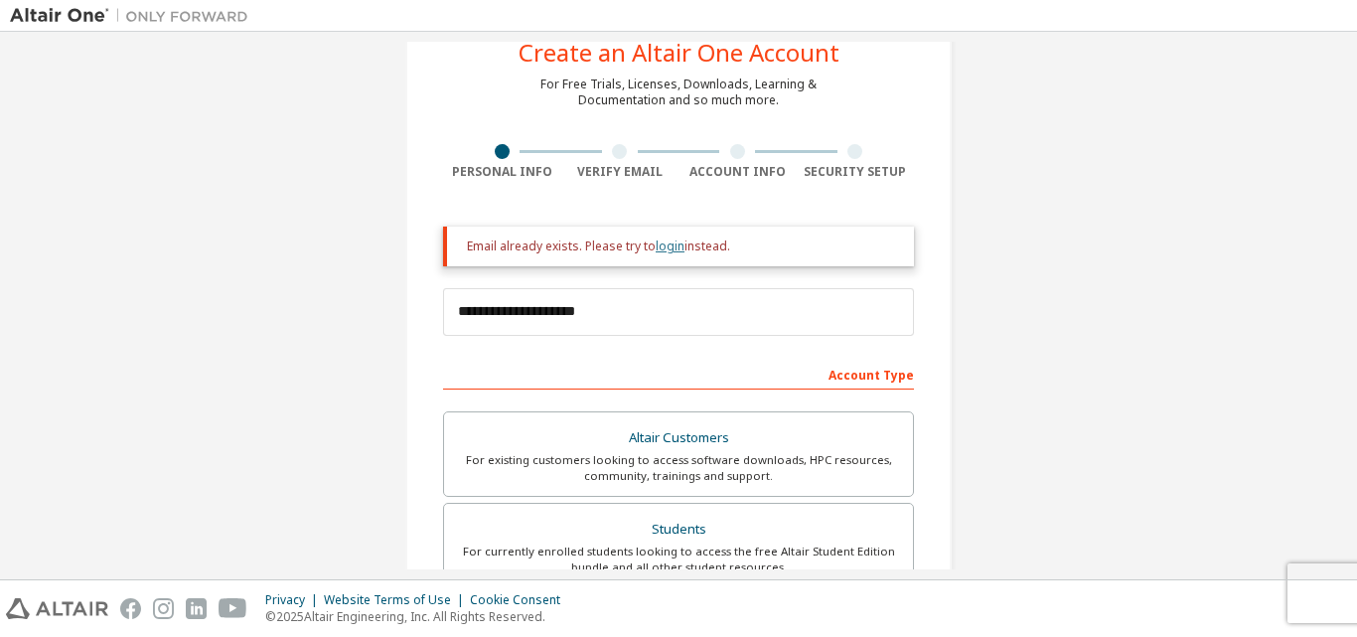
click at [664, 246] on link "login" at bounding box center [669, 245] width 29 height 17
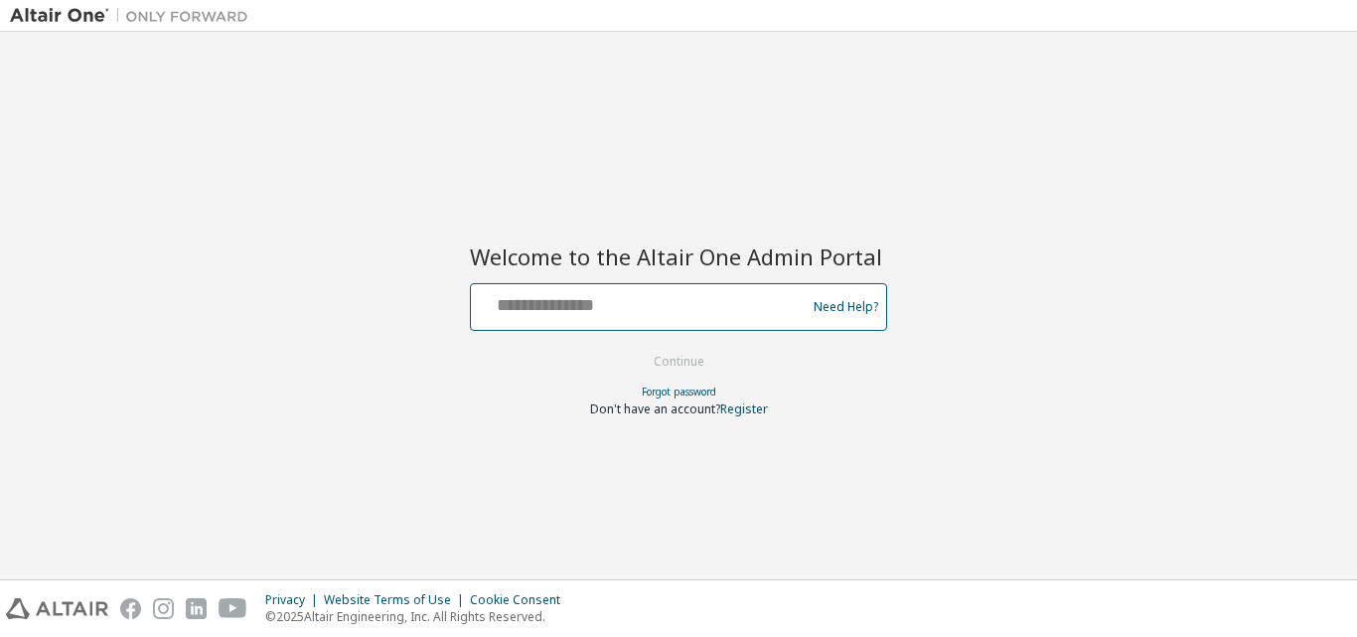
click at [654, 315] on input "text" at bounding box center [641, 302] width 325 height 29
type input "**********"
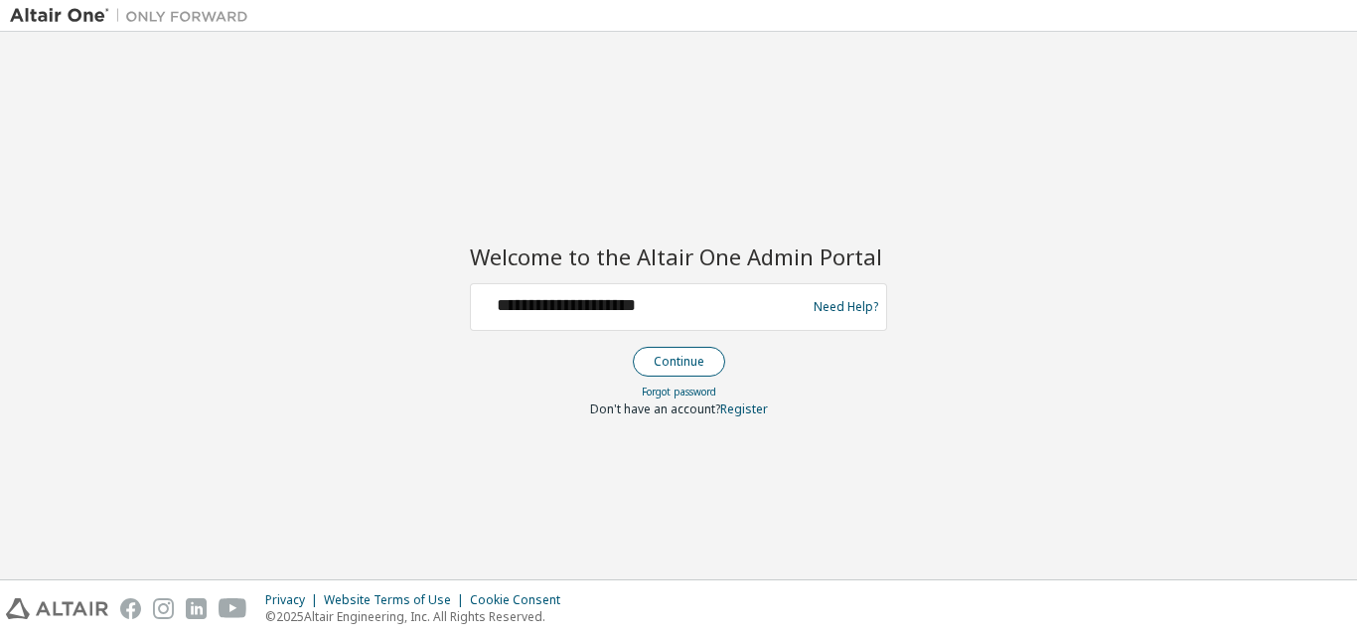
click at [656, 361] on button "Continue" at bounding box center [679, 362] width 92 height 30
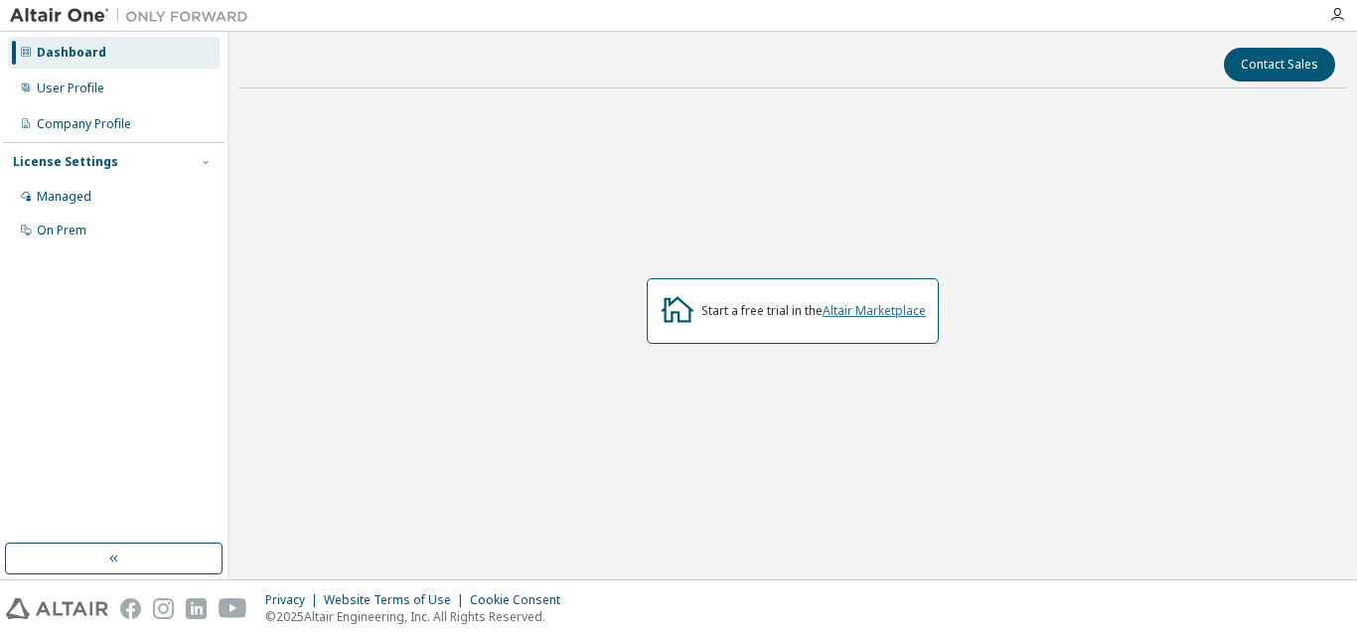
click at [825, 305] on link "Altair Marketplace" at bounding box center [873, 310] width 103 height 17
